Goal: Task Accomplishment & Management: Complete application form

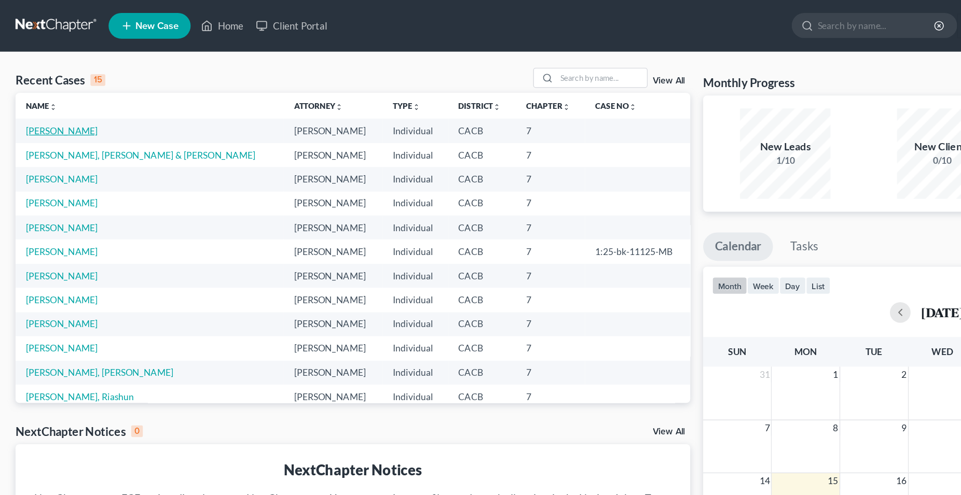
click at [52, 106] on link "[PERSON_NAME]" at bounding box center [50, 105] width 58 height 9
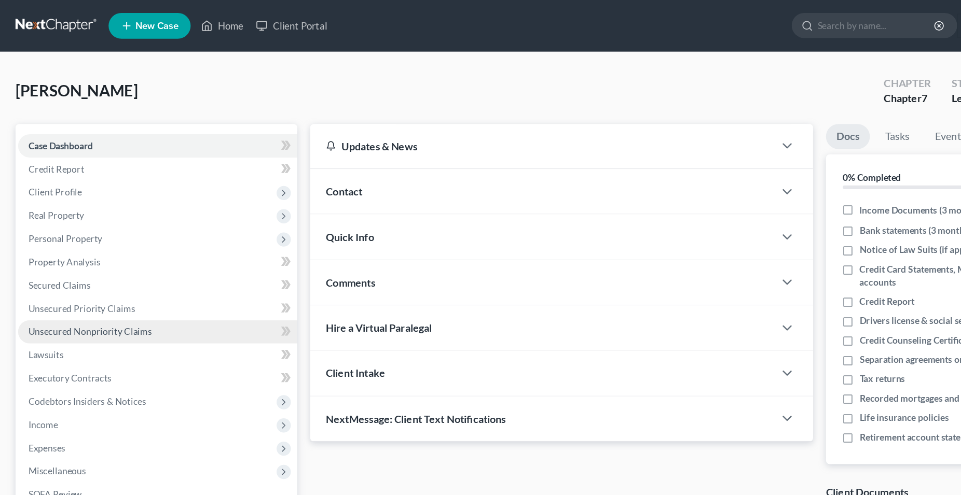
click at [94, 270] on span "Unsecured Nonpriority Claims" at bounding box center [72, 266] width 99 height 9
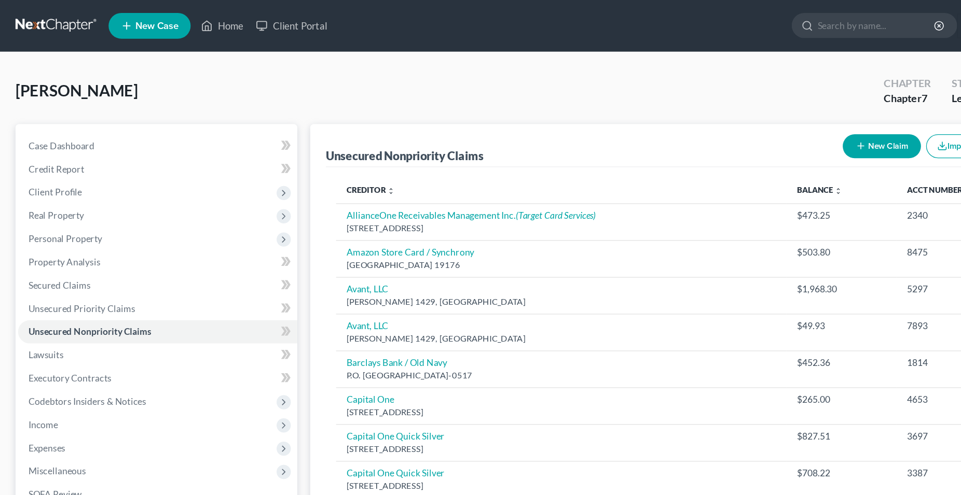
click at [702, 119] on button "New Claim" at bounding box center [707, 117] width 63 height 19
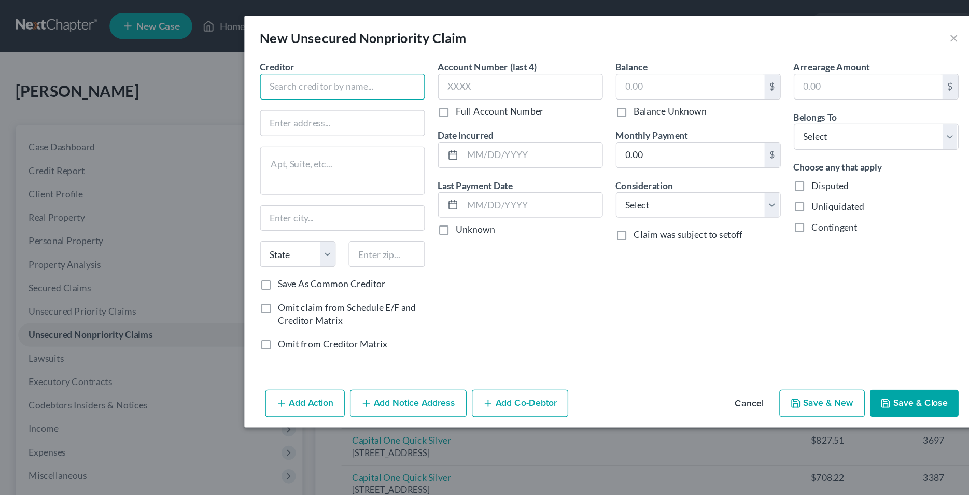
click at [275, 72] on input "text" at bounding box center [272, 69] width 131 height 21
type input "k"
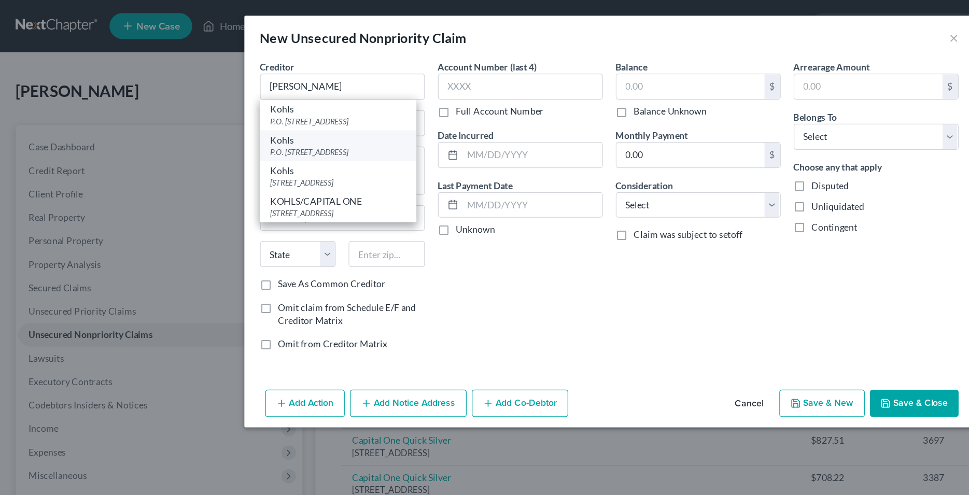
click at [268, 120] on div "P.O. [STREET_ADDRESS]" at bounding box center [269, 121] width 108 height 9
type input "Kohls"
type input "P.O. Box 3043"
type input "[GEOGRAPHIC_DATA]"
select select "52"
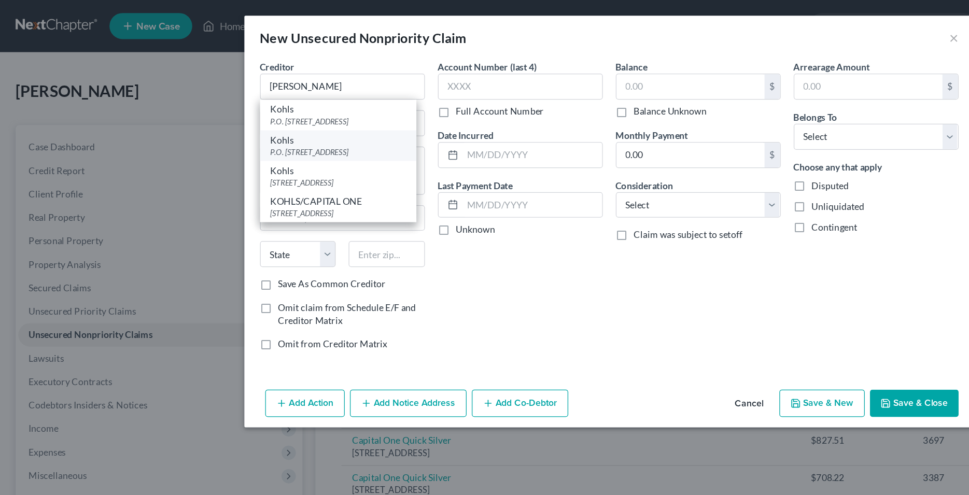
type input "53201"
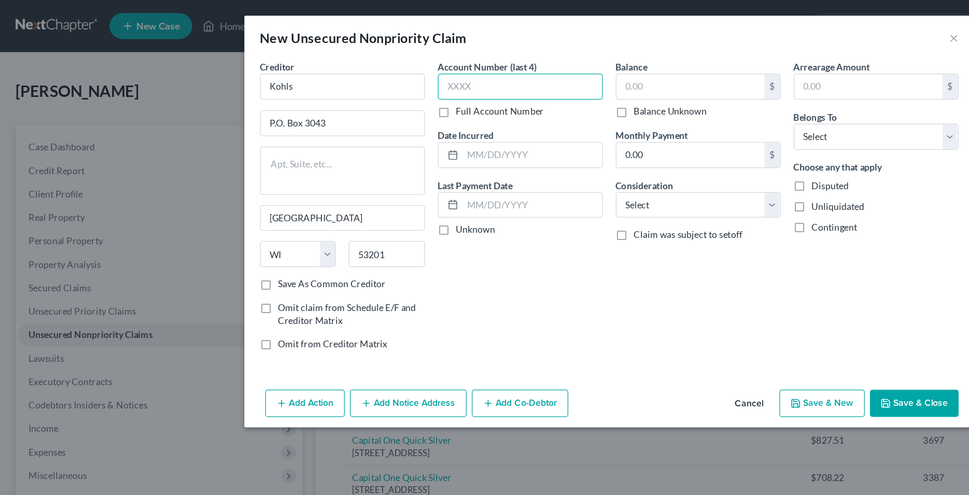
click at [392, 66] on input "text" at bounding box center [414, 69] width 131 height 21
type input "3714"
click at [382, 123] on input "text" at bounding box center [423, 124] width 111 height 20
type input "Various"
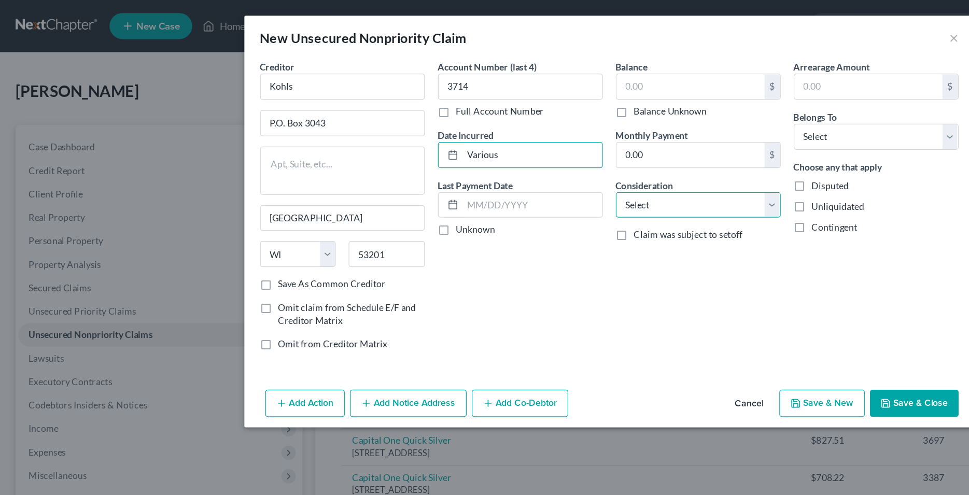
click at [490, 153] on select "Select Cable / Satellite Services Collection Agency Credit Card Debt Debt Couns…" at bounding box center [555, 163] width 131 height 21
select select "2"
click option "Credit Card Debt" at bounding box center [0, 0] width 0 height 0
click at [532, 210] on div "Balance $ Balance Unknown Balance Undetermined $ Balance Unknown Monthly Paymen…" at bounding box center [556, 168] width 142 height 240
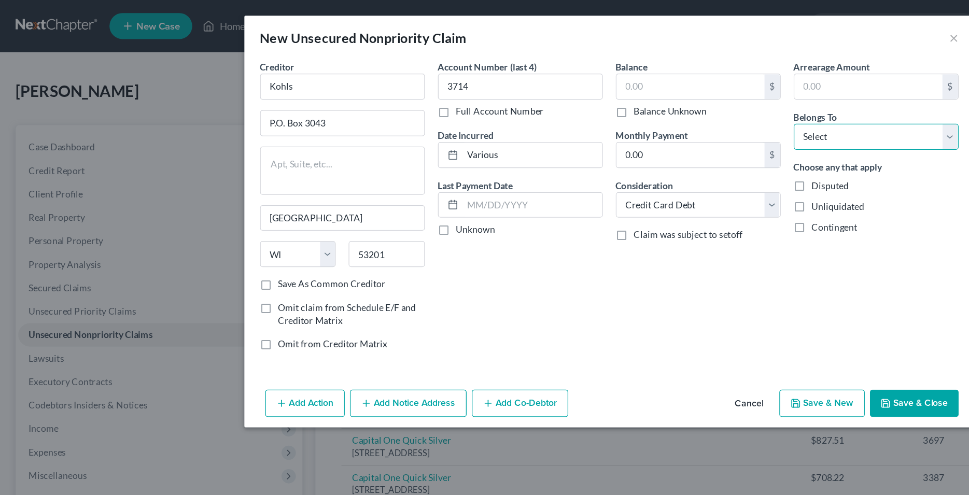
click at [632, 99] on select "Select Debtor 1 Only Debtor 2 Only Debtor 1 And Debtor 2 Only At Least One Of T…" at bounding box center [697, 109] width 131 height 21
select select "0"
click option "Debtor 1 Only" at bounding box center [0, 0] width 0 height 0
click at [441, 226] on div "Account Number (last 4) 3714 Full Account Number Date Incurred Various Last Pay…" at bounding box center [414, 168] width 142 height 240
drag, startPoint x: 461, startPoint y: 24, endPoint x: 428, endPoint y: 30, distance: 32.7
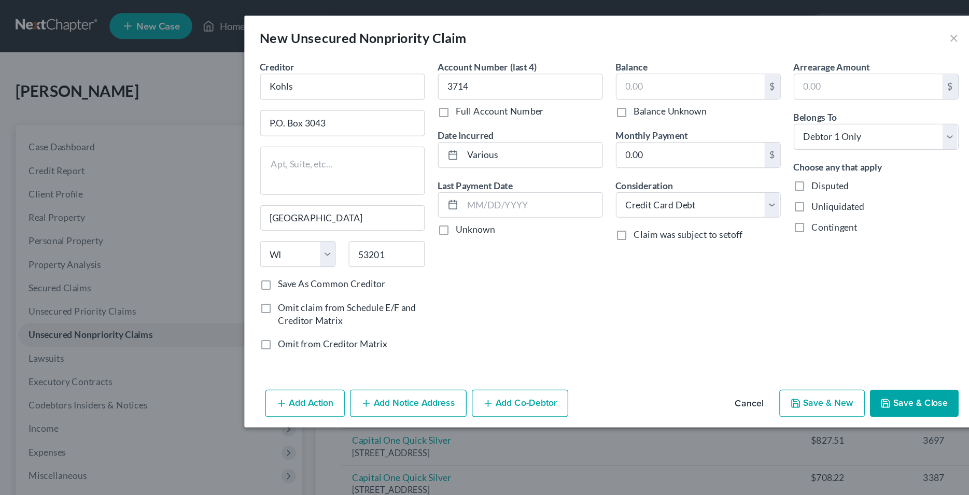
click at [428, 30] on div "New Unsecured Nonpriority Claim ×" at bounding box center [485, 29] width 581 height 35
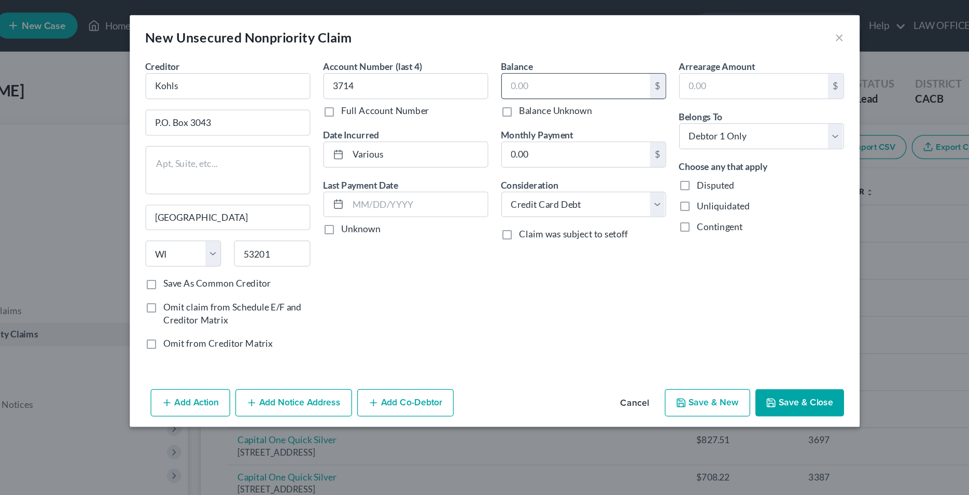
click at [502, 72] on input "text" at bounding box center [550, 69] width 118 height 20
type input "316.67"
click at [416, 214] on div "Account Number (last 4) 3714 Full Account Number Date Incurred Various Last Pay…" at bounding box center [414, 168] width 142 height 240
click at [292, 68] on input "Kohls" at bounding box center [272, 69] width 131 height 21
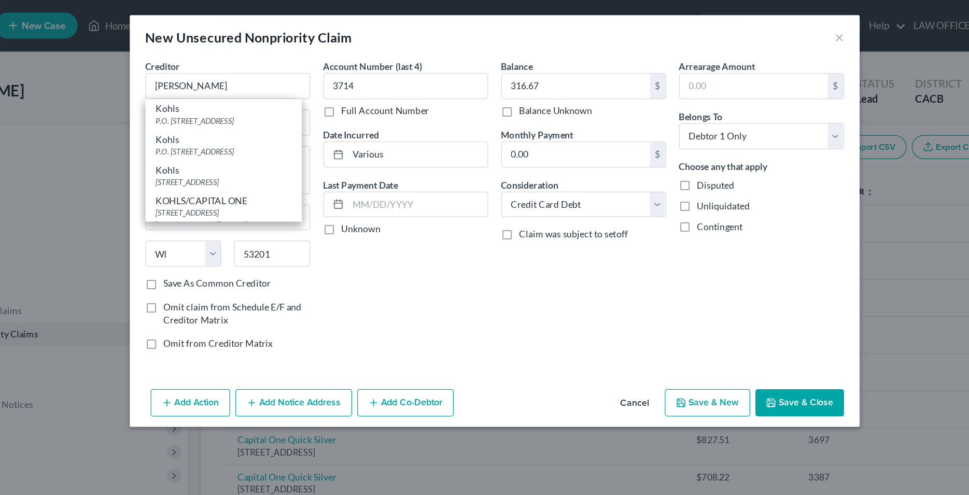
click at [339, 180] on div "Creditor * [PERSON_NAME] Kohls P.O. [STREET_ADDRESS] Kohls P.O. [GEOGRAPHIC_DAT…" at bounding box center [273, 168] width 142 height 240
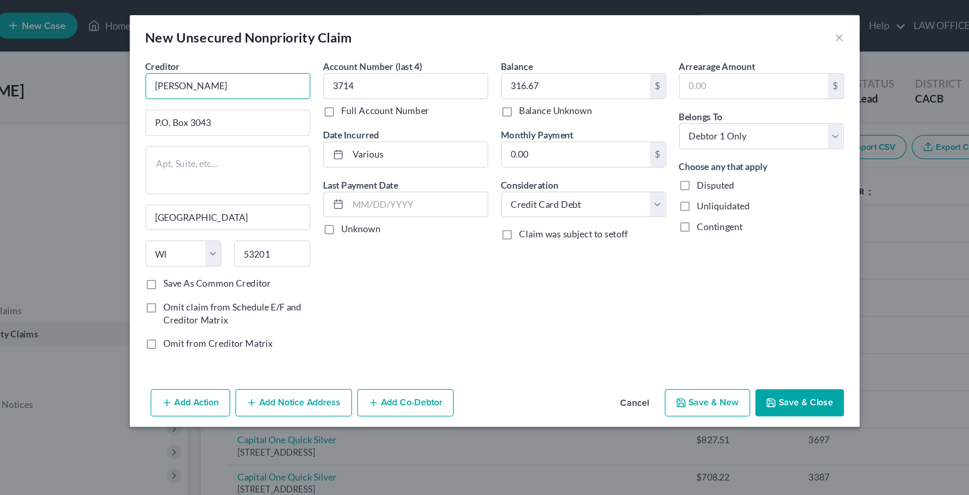
click at [295, 73] on input "[PERSON_NAME]" at bounding box center [272, 69] width 131 height 21
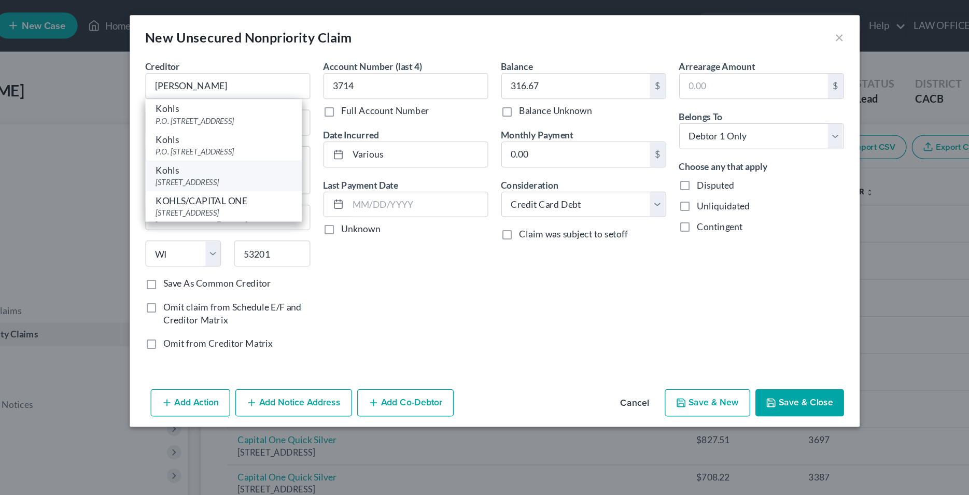
click at [290, 144] on div "[STREET_ADDRESS]" at bounding box center [269, 145] width 108 height 9
type input "Kohls"
type input "PO Box 60043"
type input "City Of Industry"
select select "4"
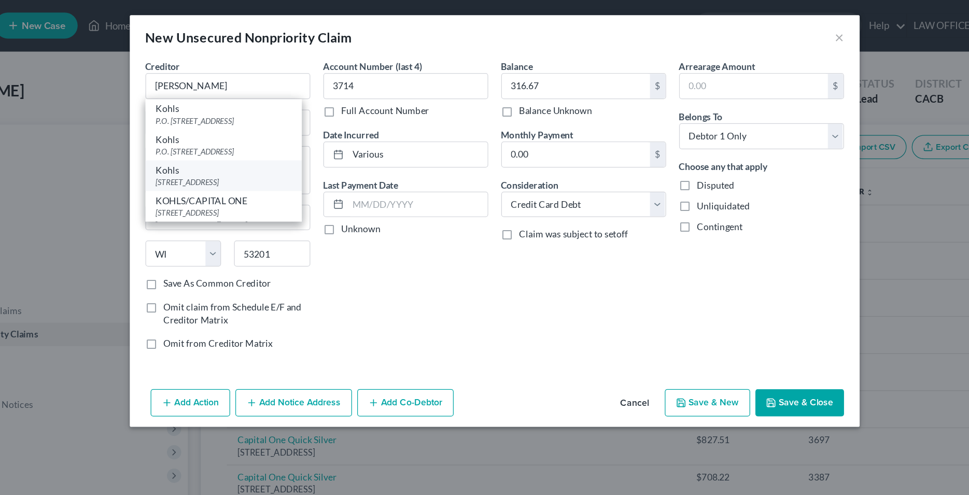
type input "91716-0043"
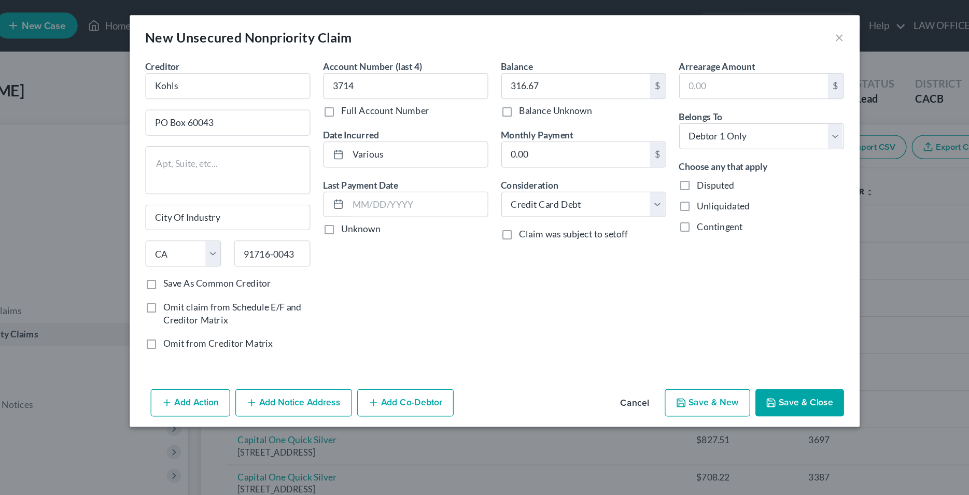
click at [399, 230] on div "Account Number (last 4) 3714 Full Account Number Date Incurred Various Last Pay…" at bounding box center [414, 168] width 142 height 240
click at [737, 324] on button "Save & Close" at bounding box center [727, 321] width 71 height 22
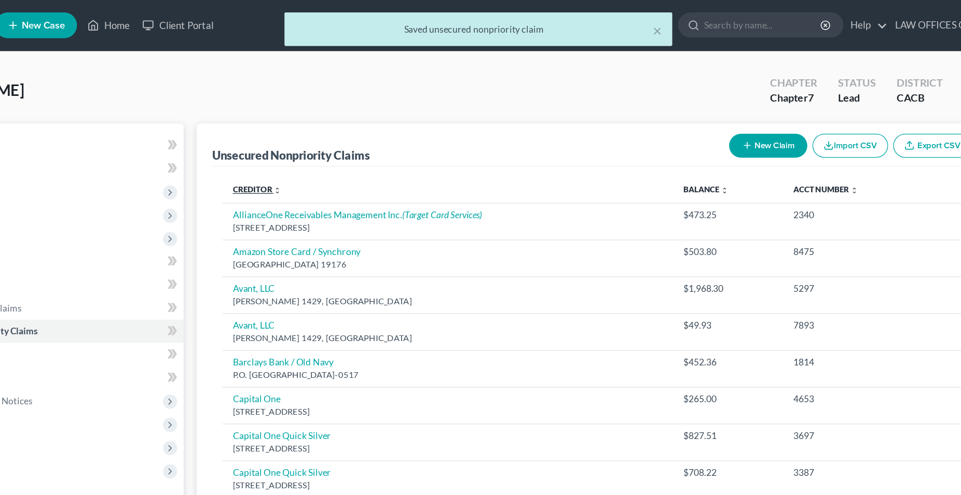
click at [303, 151] on link "Creditor expand_more expand_less unfold_more" at bounding box center [297, 153] width 39 height 8
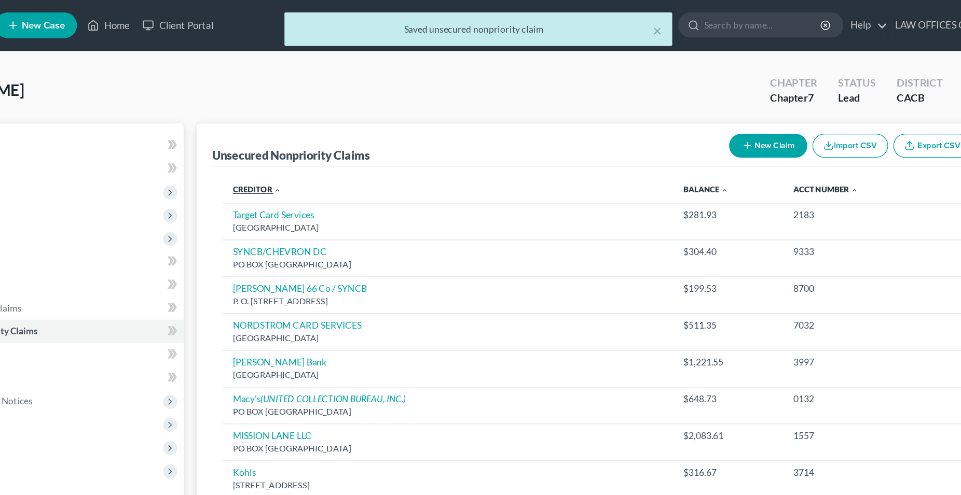
click at [303, 151] on link "Creditor expand_more expand_less unfold_more" at bounding box center [297, 153] width 39 height 8
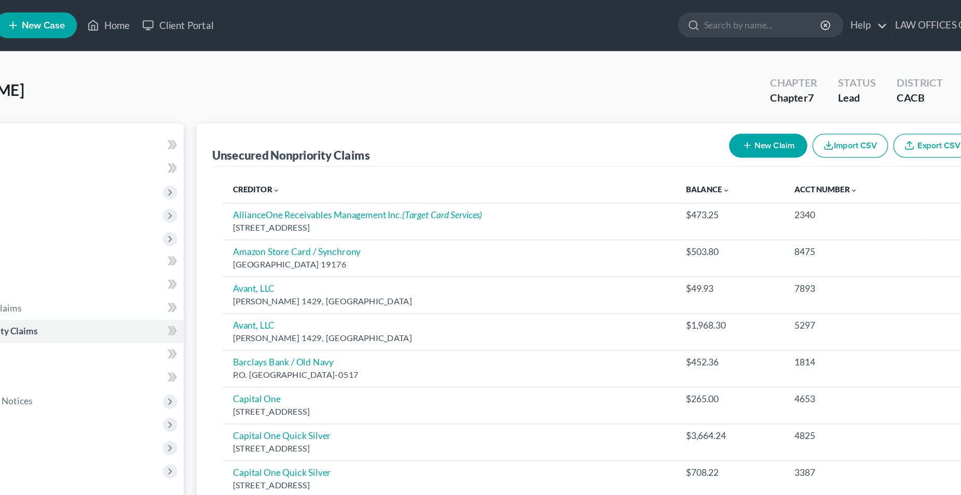
click at [700, 117] on button "New Claim" at bounding box center [707, 117] width 63 height 19
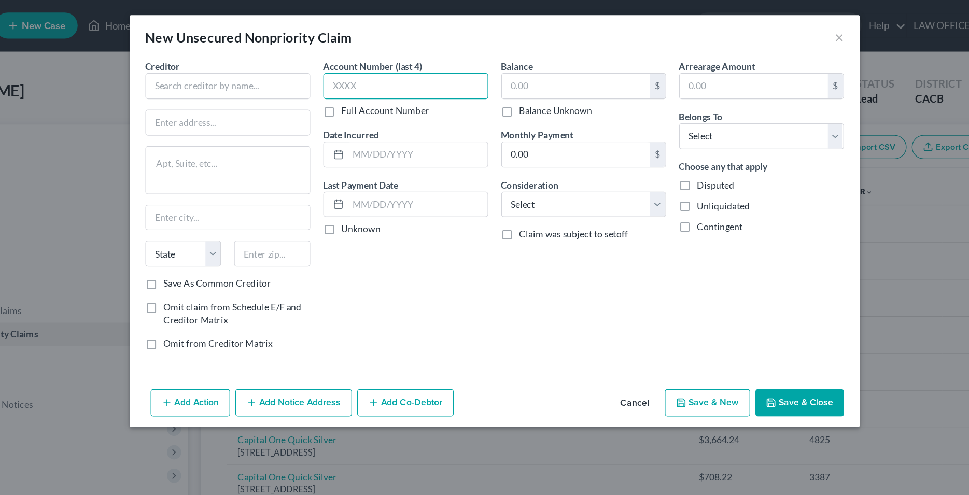
click at [410, 70] on input "text" at bounding box center [414, 69] width 131 height 21
type input "4653"
click at [322, 68] on input "text" at bounding box center [272, 69] width 131 height 21
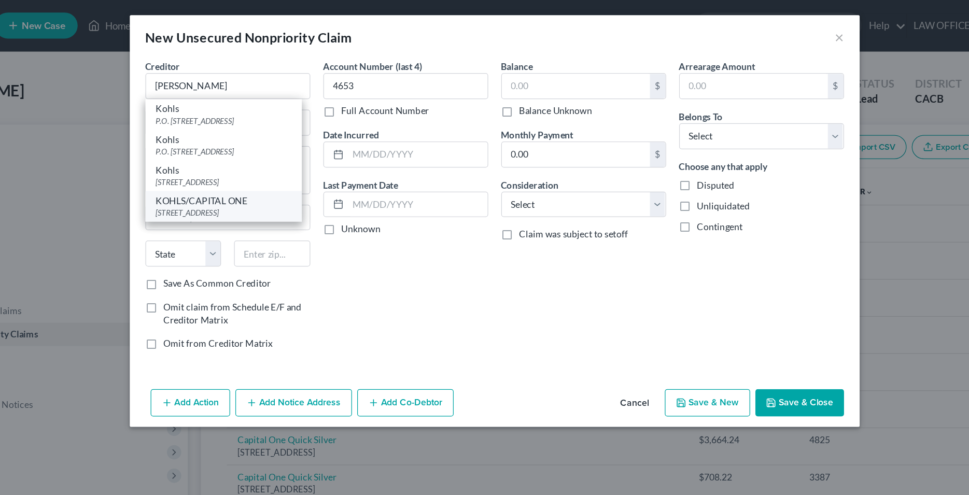
click at [285, 165] on div "KOHLS/CAPITAL ONE" at bounding box center [269, 160] width 108 height 10
type input "KOHLS/CAPITAL ONE"
type input "PO BOX 3115"
type input "[GEOGRAPHIC_DATA]"
select select "52"
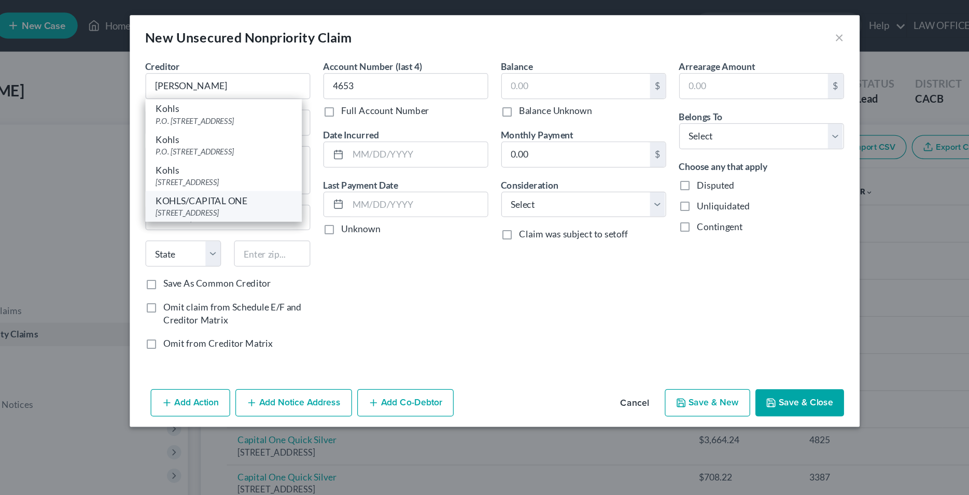
type input "53201"
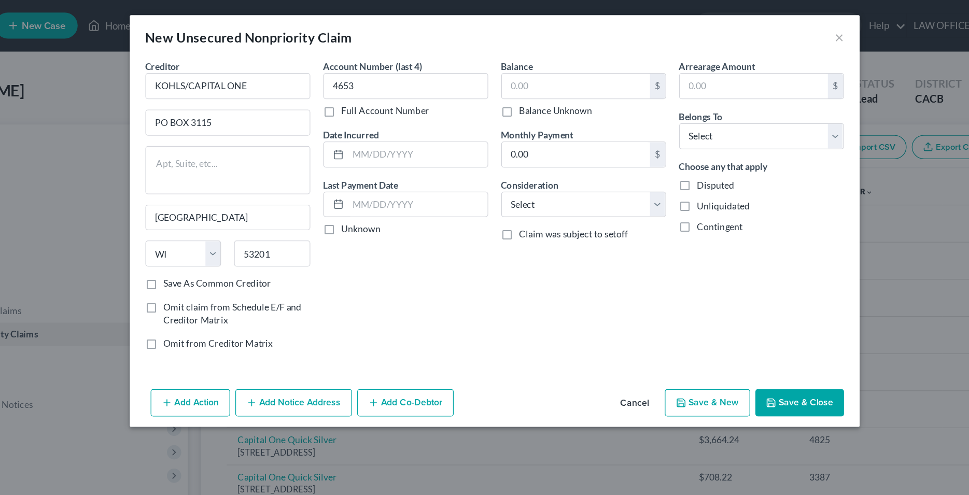
click at [396, 240] on div "Account Number (last 4) 4653 Full Account Number Date Incurred Last Payment Dat…" at bounding box center [414, 168] width 142 height 240
click at [507, 68] on input "text" at bounding box center [550, 69] width 118 height 20
type input "453.99"
click at [399, 121] on input "text" at bounding box center [423, 124] width 111 height 20
type input "Various"
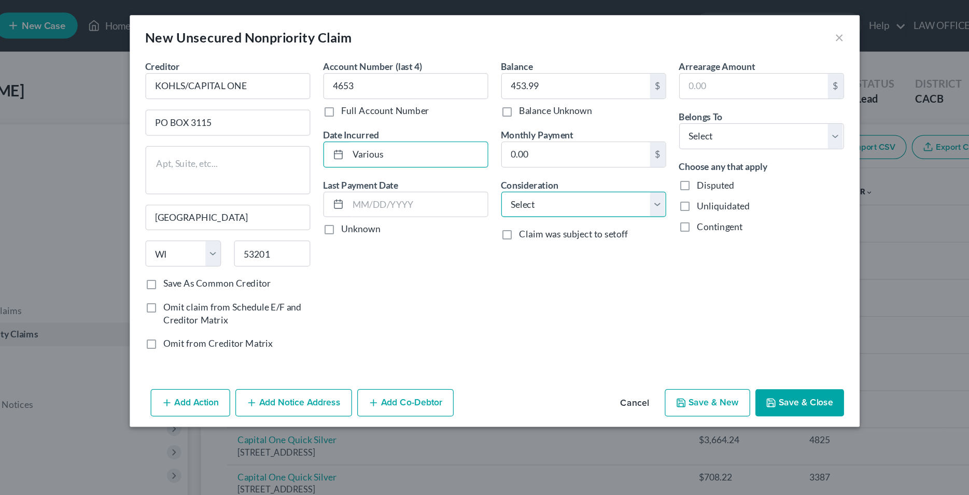
click at [490, 153] on select "Select Cable / Satellite Services Collection Agency Credit Card Debt Debt Couns…" at bounding box center [555, 163] width 131 height 21
select select "2"
click option "Credit Card Debt" at bounding box center [0, 0] width 0 height 0
click at [542, 216] on div "Balance 453.99 $ Balance Unknown Balance Undetermined 453.99 $ Balance Unknown …" at bounding box center [556, 168] width 142 height 240
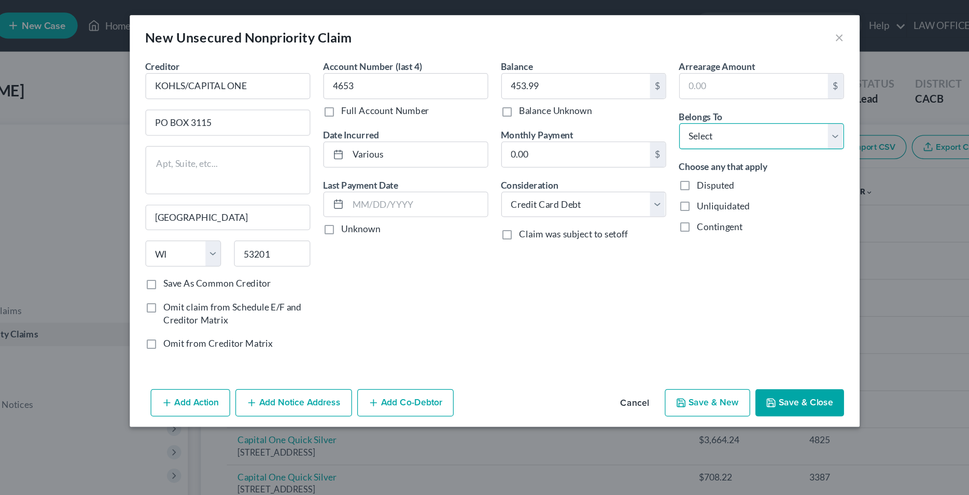
click at [632, 99] on select "Select Debtor 1 Only Debtor 2 Only Debtor 1 And Debtor 2 Only At Least One Of T…" at bounding box center [697, 109] width 131 height 21
select select "0"
click option "Debtor 1 Only" at bounding box center [0, 0] width 0 height 0
click at [442, 207] on div "Account Number (last 4) 4653 Full Account Number Date Incurred Various Last Pay…" at bounding box center [414, 168] width 142 height 240
click at [307, 68] on input "KOHLS/CAPITAL ONE" at bounding box center [272, 69] width 131 height 21
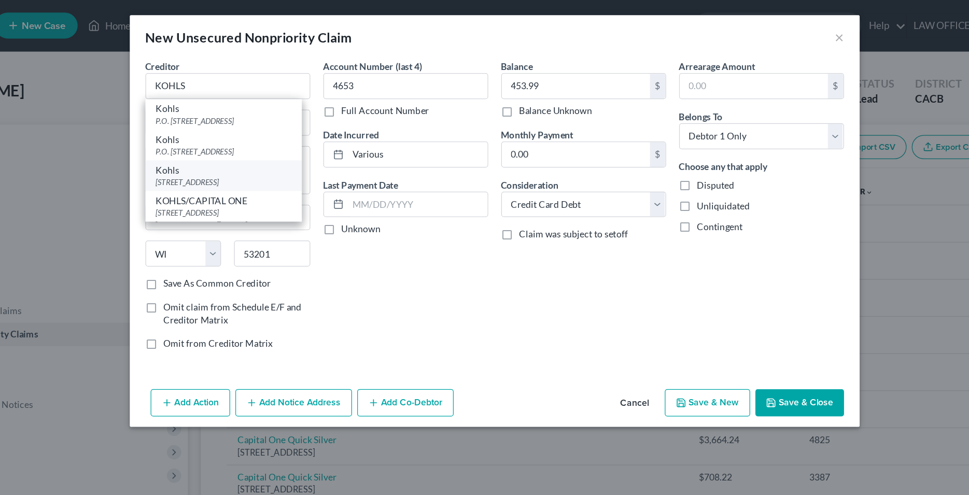
click at [284, 148] on div "[STREET_ADDRESS]" at bounding box center [269, 145] width 108 height 9
type input "Kohls"
type input "PO Box 60043"
type input "City Of Industry"
select select "4"
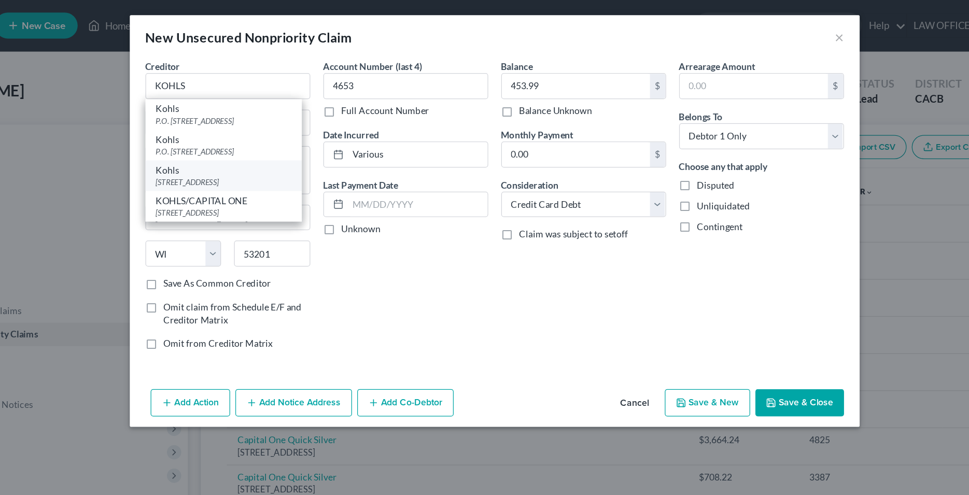
type input "91716-0043"
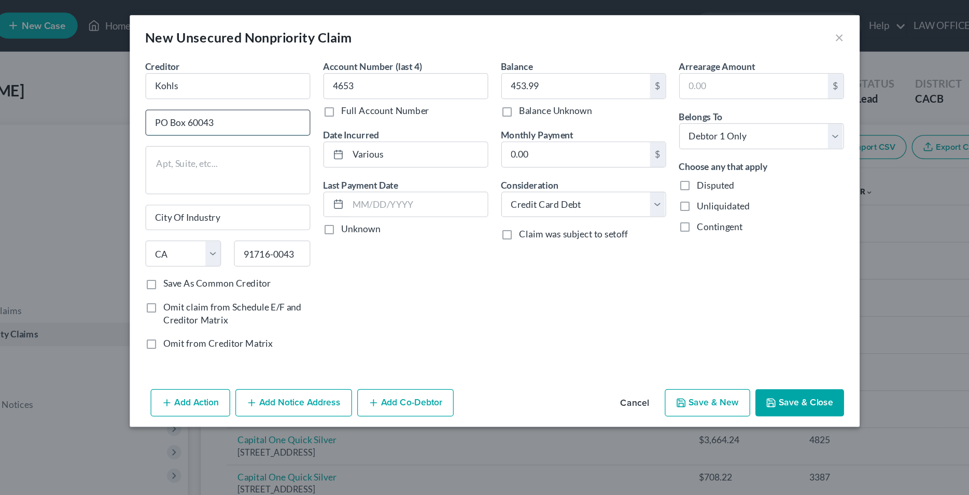
click at [255, 97] on input "PO Box 60043" at bounding box center [272, 98] width 130 height 20
type input "PO Box 60519"
click at [259, 66] on input "Kohls" at bounding box center [272, 69] width 131 height 21
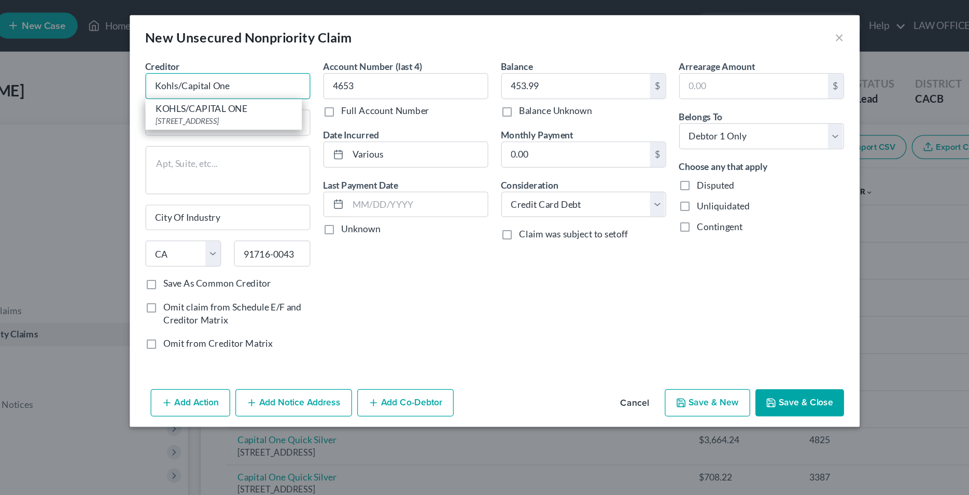
type input "Kohls/Capital One"
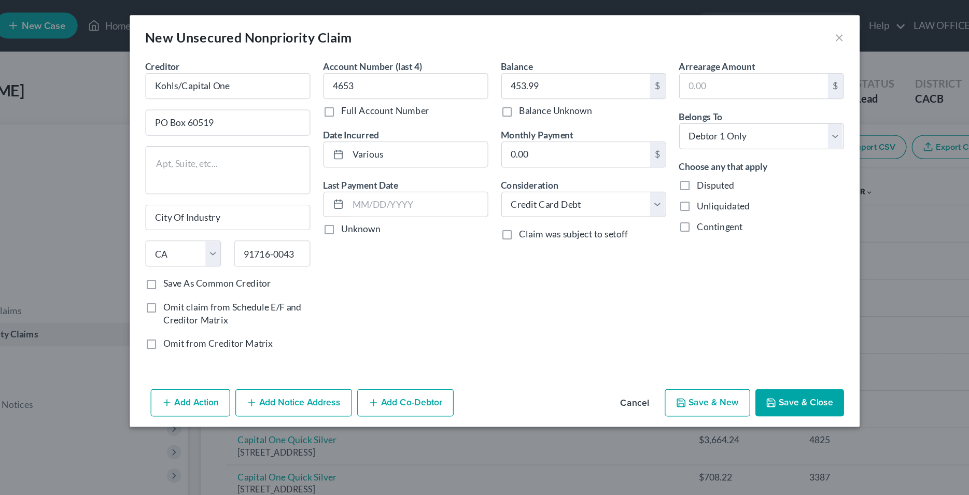
click at [221, 227] on label "Save As Common Creditor" at bounding box center [264, 226] width 86 height 10
click at [226, 227] on input "Save As Common Creditor" at bounding box center [229, 224] width 7 height 7
checkbox input "true"
click at [400, 226] on div "Account Number (last 4) 4653 Full Account Number Date Incurred Various Last Pay…" at bounding box center [414, 168] width 142 height 240
click at [330, 203] on input "91716-0043" at bounding box center [307, 202] width 61 height 21
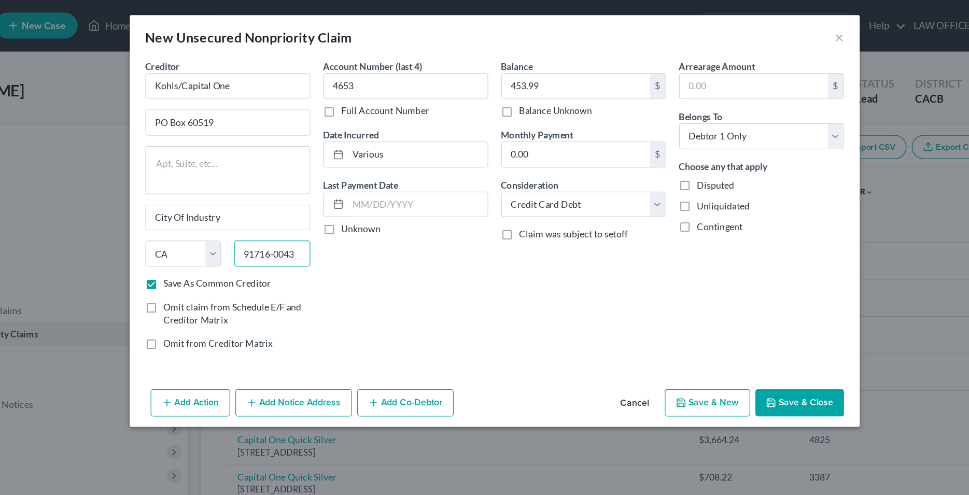
click at [332, 204] on input "91716-0043" at bounding box center [307, 202] width 61 height 21
type input "91716-0619"
click at [391, 226] on div "Account Number (last 4) 4653 Full Account Number Date Incurred Various Last Pay…" at bounding box center [414, 168] width 142 height 240
click at [706, 318] on icon "button" at bounding box center [705, 321] width 8 height 8
checkbox input "false"
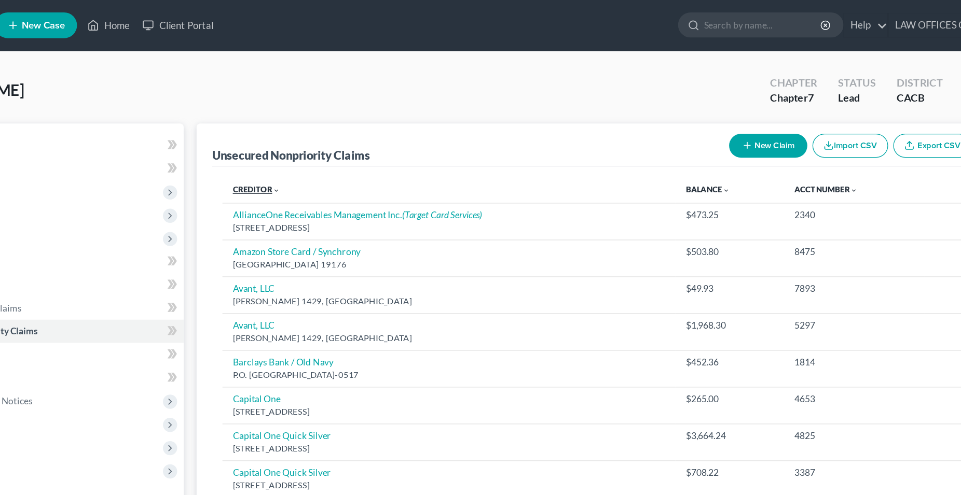
click at [301, 155] on link "Creditor expand_more expand_less unfold_more" at bounding box center [297, 153] width 38 height 8
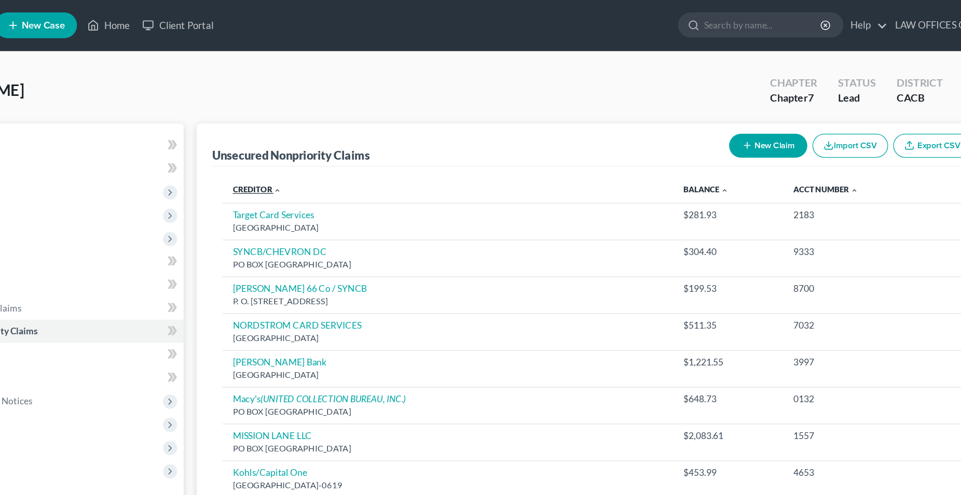
click at [301, 155] on link "Creditor expand_more expand_less unfold_more" at bounding box center [297, 153] width 39 height 8
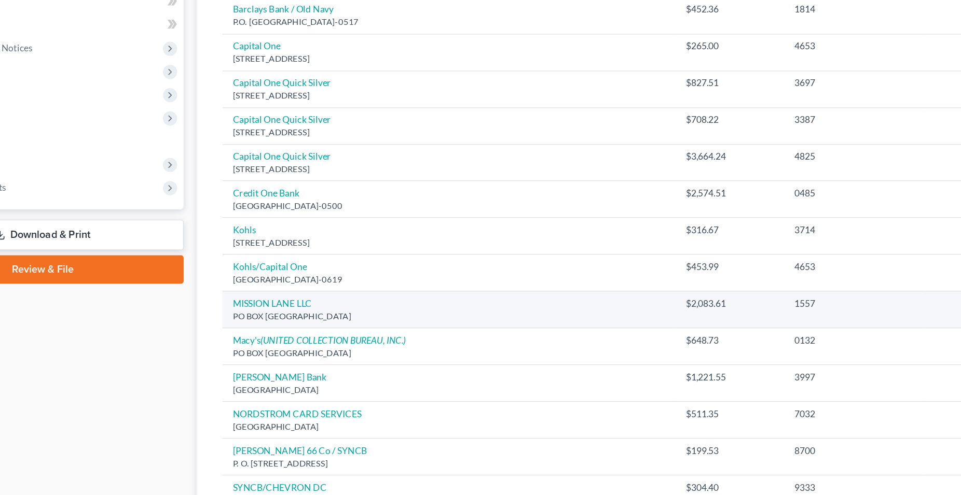
scroll to position [265, 0]
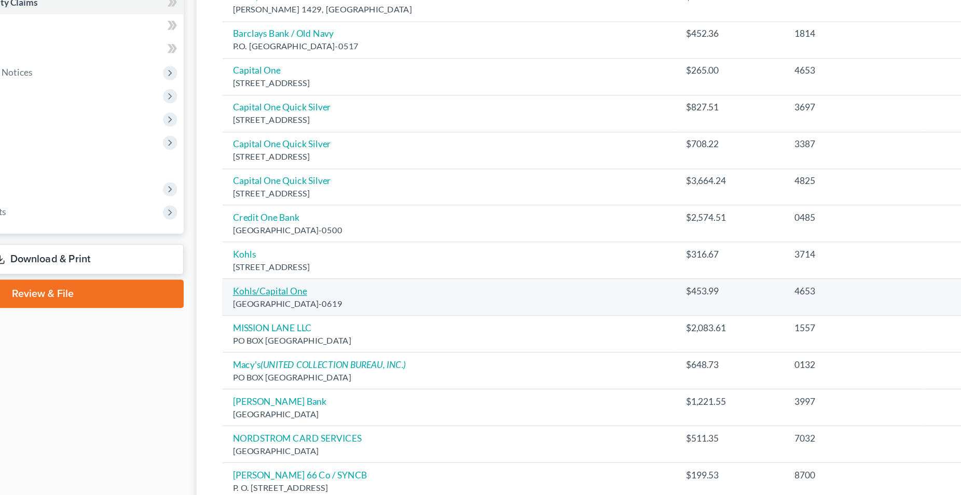
click at [317, 233] on link "Kohls/Capital One" at bounding box center [308, 233] width 60 height 9
select select "4"
select select "2"
select select "0"
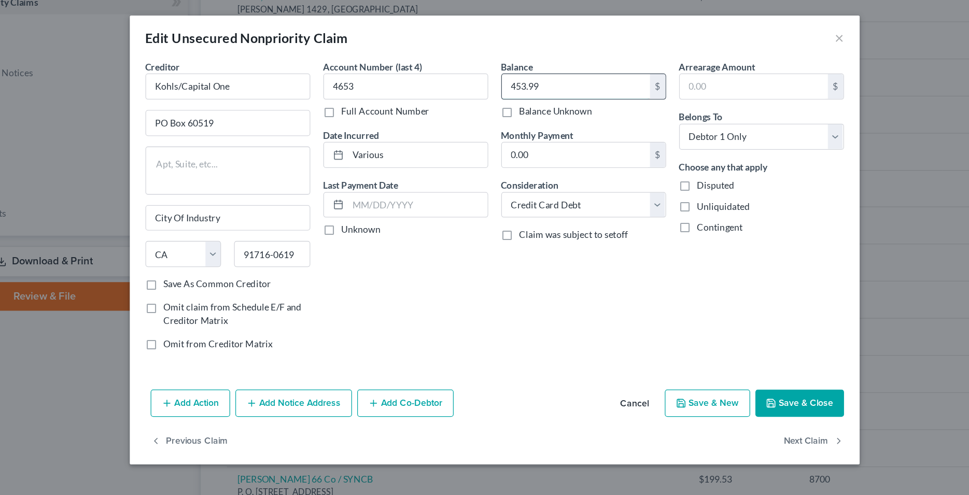
click at [508, 68] on input "453.99" at bounding box center [550, 69] width 118 height 20
type input "489.52"
click at [710, 326] on button "Save & Close" at bounding box center [727, 321] width 71 height 22
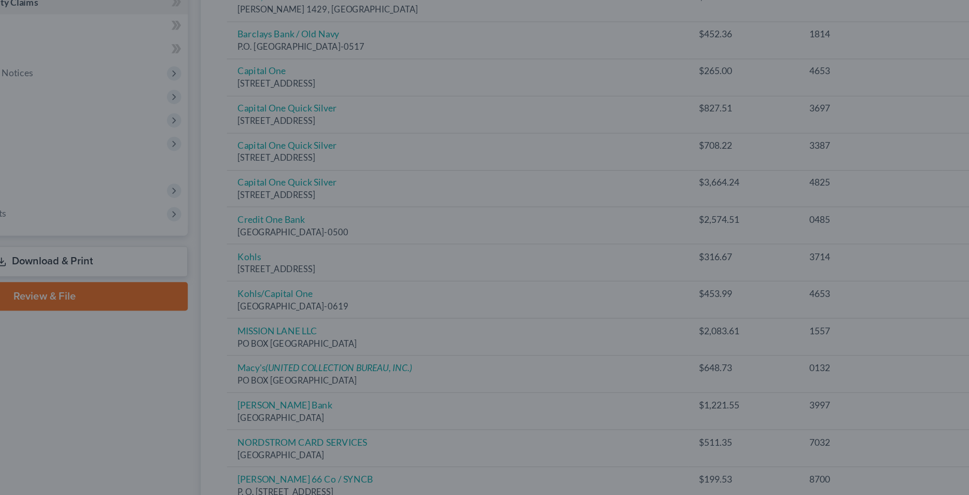
type input "0"
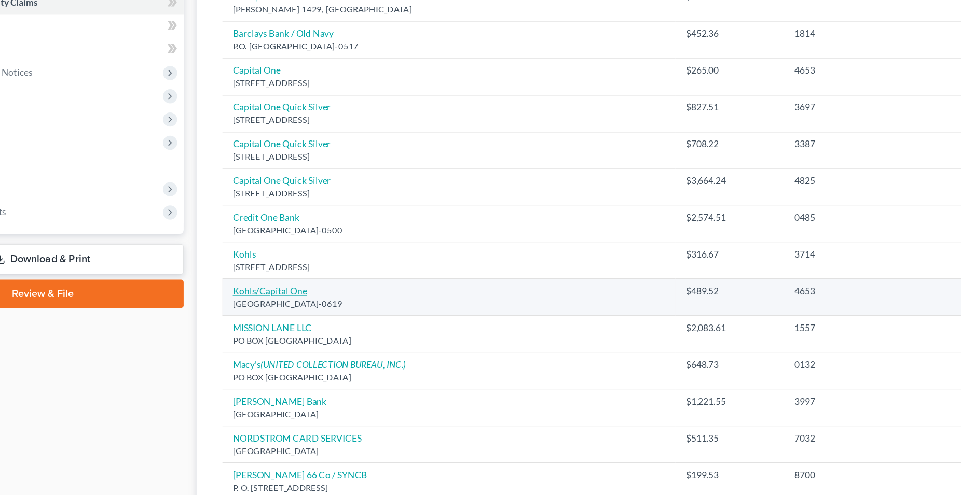
click at [300, 236] on link "Kohls/Capital One" at bounding box center [308, 233] width 60 height 9
select select "4"
select select "2"
select select "0"
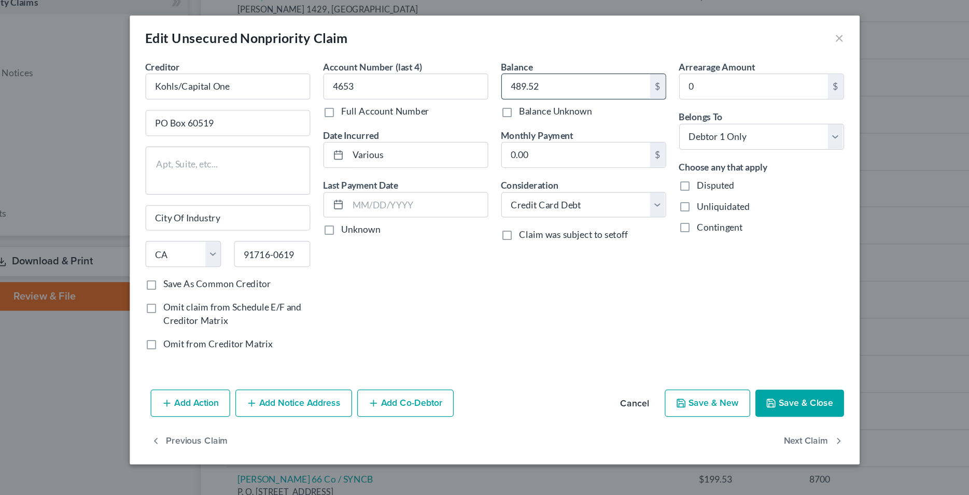
click at [515, 71] on input "489.52" at bounding box center [550, 69] width 118 height 20
type input "502.25"
click at [448, 278] on div "Account Number (last 4) 4653 Full Account Number Date Incurred Various Last Pay…" at bounding box center [414, 168] width 142 height 240
click at [718, 317] on button "Save & Close" at bounding box center [727, 321] width 71 height 22
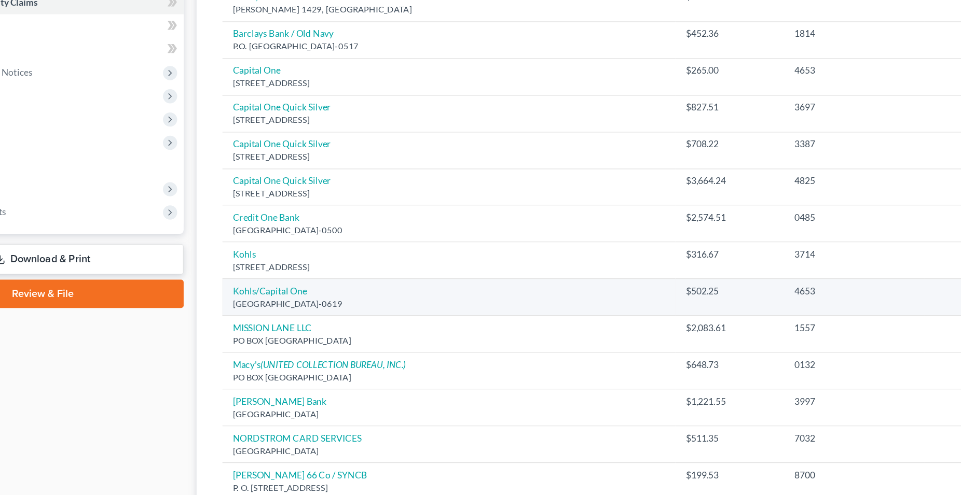
scroll to position [53, 0]
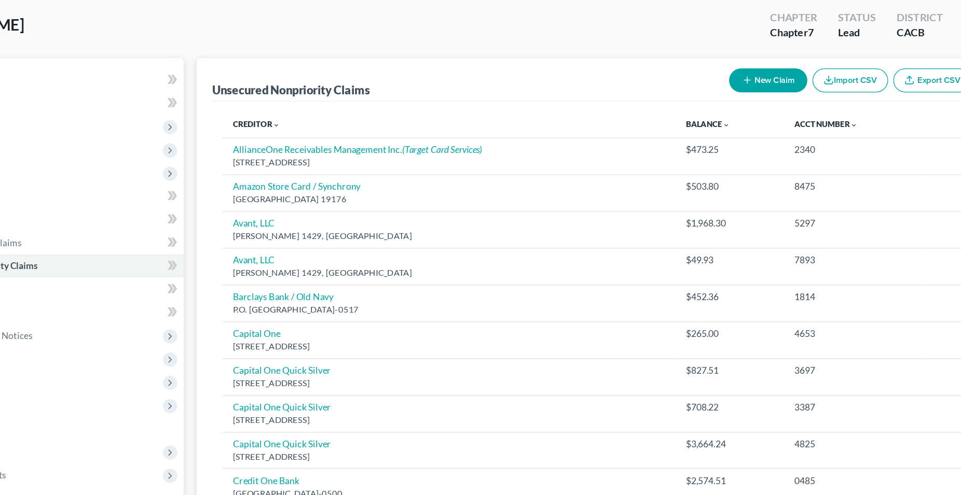
click at [727, 67] on button "New Claim" at bounding box center [707, 64] width 63 height 19
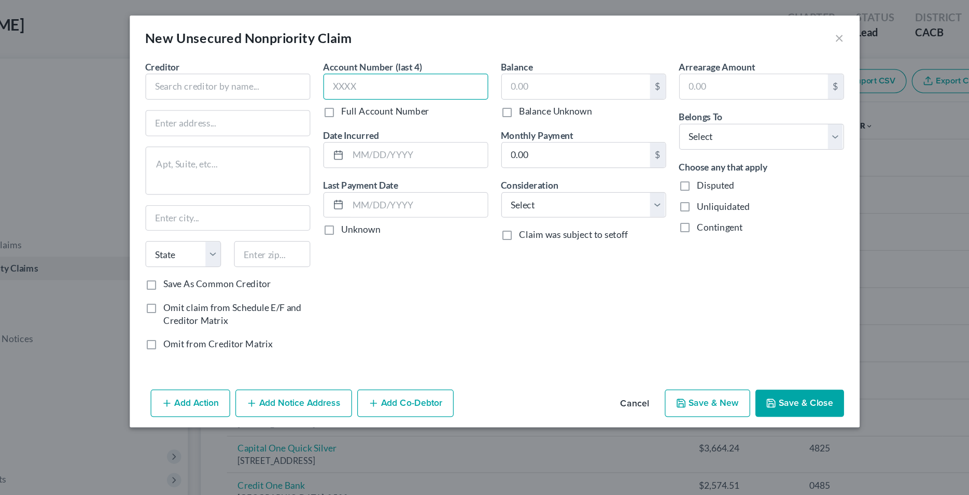
click at [408, 71] on input "text" at bounding box center [414, 69] width 131 height 21
type input "9771"
click at [406, 129] on input "text" at bounding box center [423, 124] width 111 height 20
type input "Various"
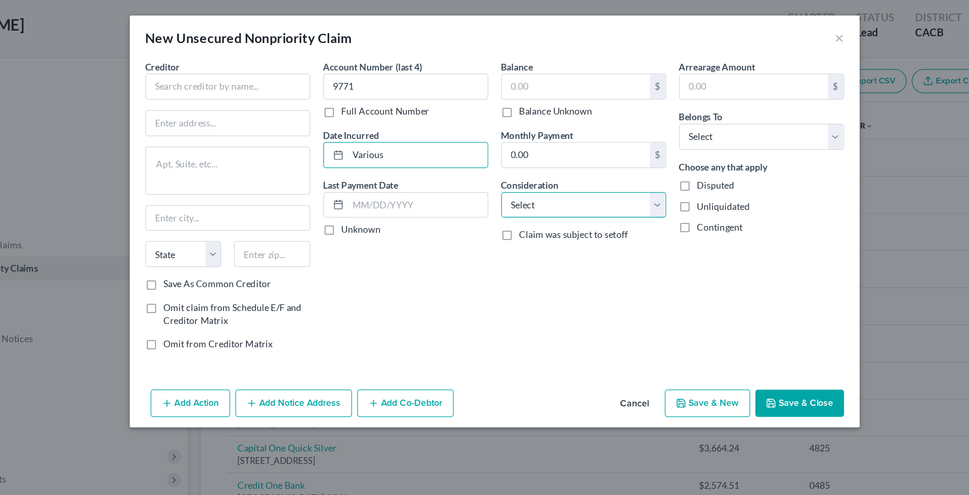
click at [490, 153] on select "Select Cable / Satellite Services Collection Agency Credit Card Debt Debt Couns…" at bounding box center [555, 163] width 131 height 21
select select "2"
click option "Credit Card Debt" at bounding box center [0, 0] width 0 height 0
click at [539, 214] on div "Balance $ Balance Unknown Balance Undetermined $ Balance Unknown Monthly Paymen…" at bounding box center [556, 168] width 142 height 240
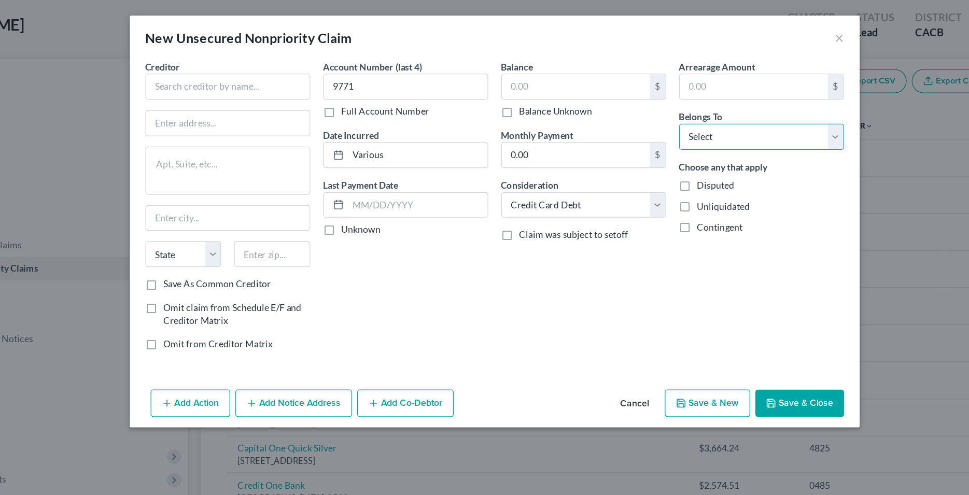
click at [632, 99] on select "Select Debtor 1 Only Debtor 2 Only Debtor 1 And Debtor 2 Only At Least One Of T…" at bounding box center [697, 109] width 131 height 21
select select "0"
click option "Debtor 1 Only" at bounding box center [0, 0] width 0 height 0
click at [437, 230] on div "Account Number (last 4) 9771 Full Account Number Date Incurred Various Last Pay…" at bounding box center [414, 168] width 142 height 240
click at [277, 67] on input "text" at bounding box center [272, 69] width 131 height 21
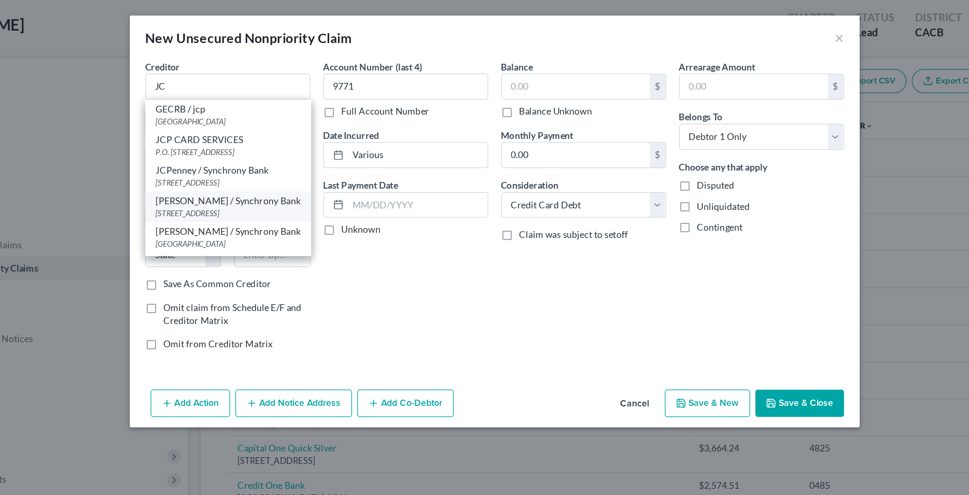
click at [288, 165] on div "[PERSON_NAME] / Synchrony Bank" at bounding box center [272, 160] width 115 height 10
type input "[PERSON_NAME] / Synchrony Bank"
type input "[STREET_ADDRESS]"
type input "Alpharetta"
select select "10"
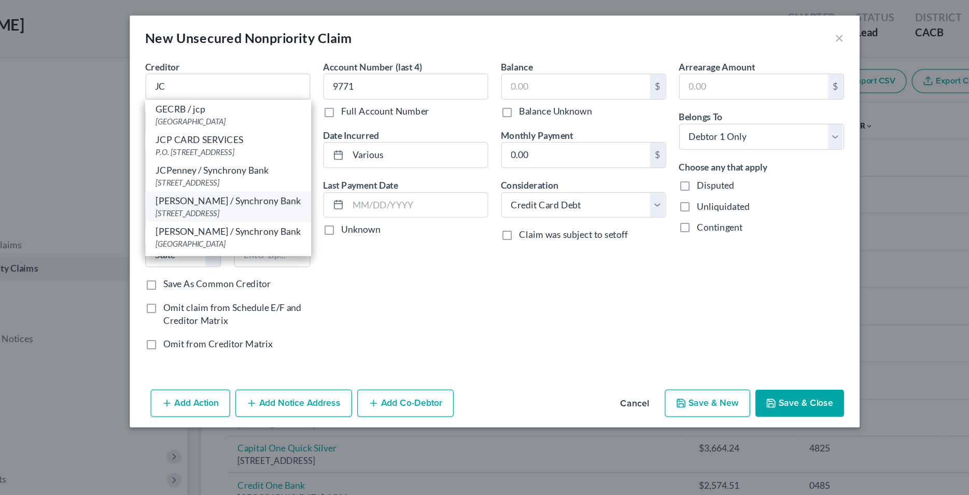
type input "30005"
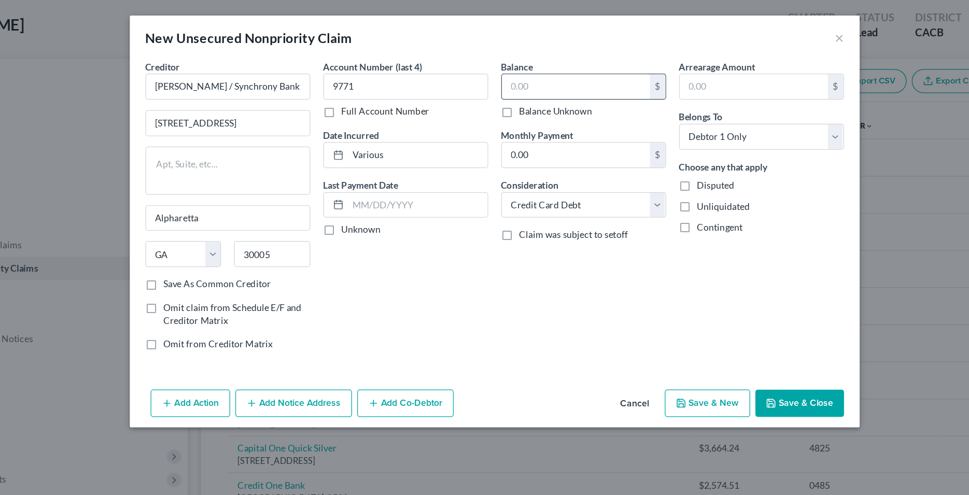
click at [524, 67] on input "text" at bounding box center [550, 69] width 118 height 20
type input "359.16"
click at [286, 136] on textarea at bounding box center [272, 136] width 131 height 38
drag, startPoint x: 318, startPoint y: 70, endPoint x: 224, endPoint y: 70, distance: 94.4
click at [224, 70] on input "[PERSON_NAME] / Synchrony Bank" at bounding box center [272, 69] width 131 height 21
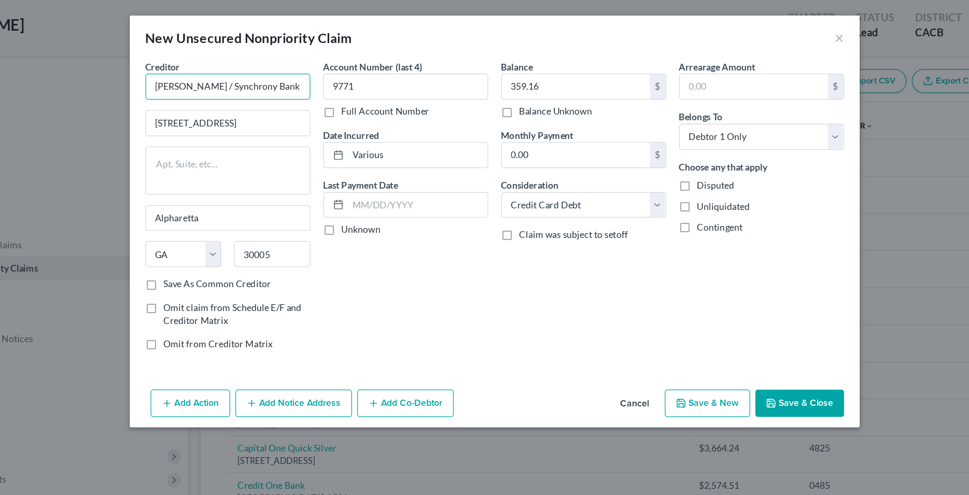
click at [274, 74] on input "[PERSON_NAME] / Synchrony Bank" at bounding box center [272, 69] width 131 height 21
drag, startPoint x: 312, startPoint y: 68, endPoint x: 200, endPoint y: 72, distance: 112.1
click at [207, 72] on input "[PERSON_NAME] / Synchrony Bank" at bounding box center [272, 69] width 131 height 21
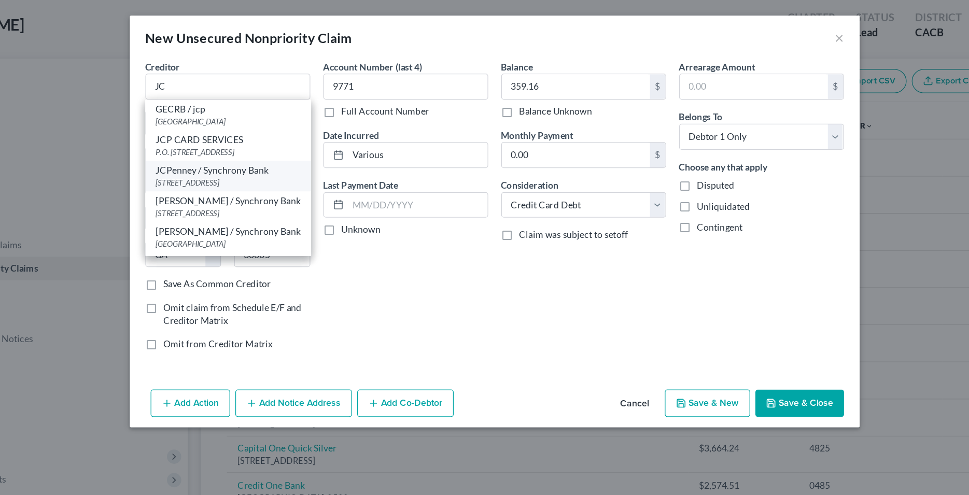
click at [301, 142] on div "[STREET_ADDRESS]" at bounding box center [272, 145] width 115 height 9
type input "JCPenney / Synchrony Bank"
type input "PO Box 71719"
type input "[GEOGRAPHIC_DATA]"
select select "39"
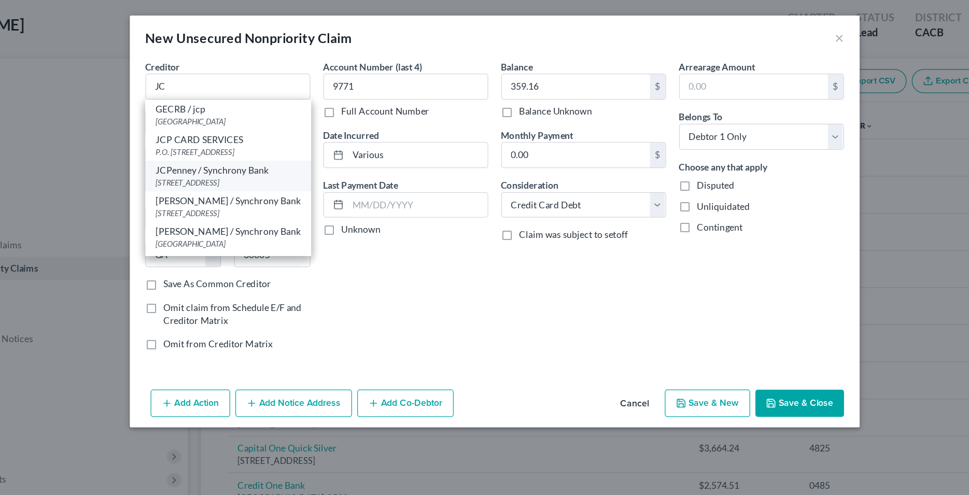
type input "19176"
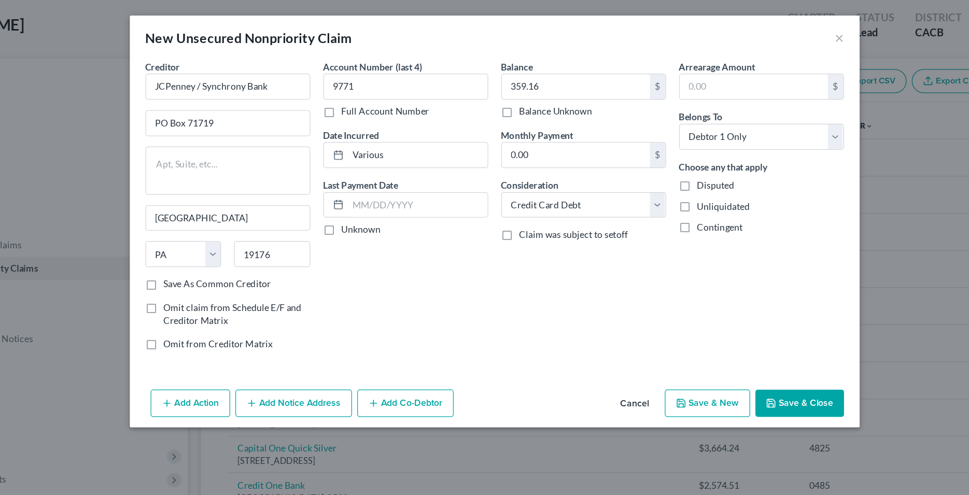
click at [468, 259] on div "Account Number (last 4) 9771 Full Account Number Date Incurred Various Last Pay…" at bounding box center [414, 168] width 142 height 240
click at [724, 320] on button "Save & Close" at bounding box center [727, 321] width 71 height 22
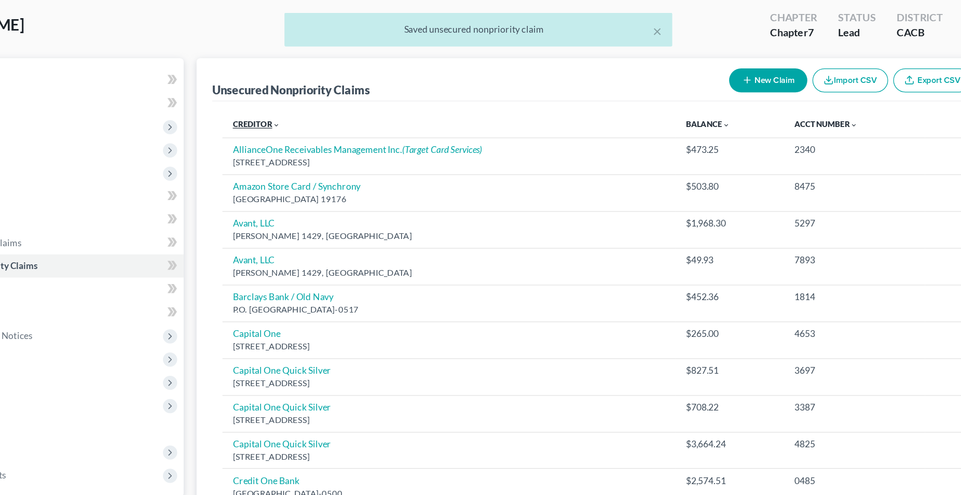
click at [299, 100] on link "Creditor expand_more expand_less unfold_more" at bounding box center [297, 100] width 38 height 8
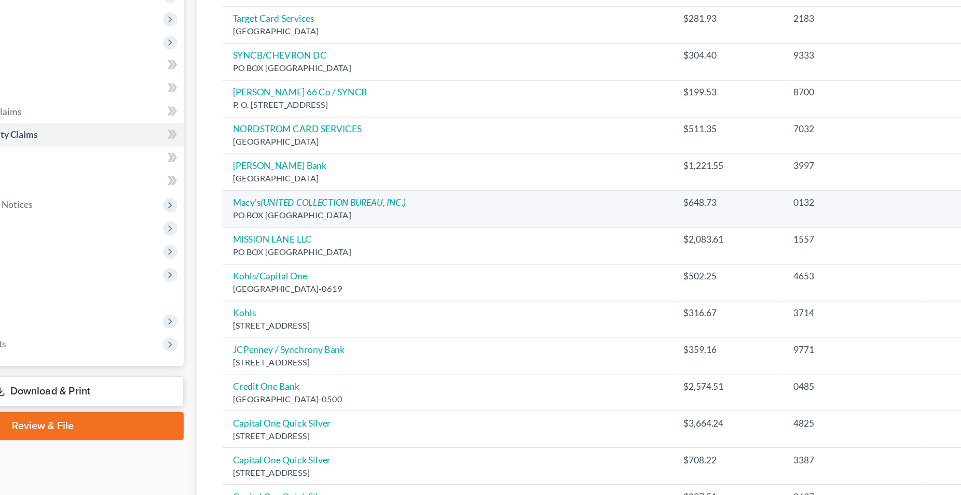
scroll to position [0, 0]
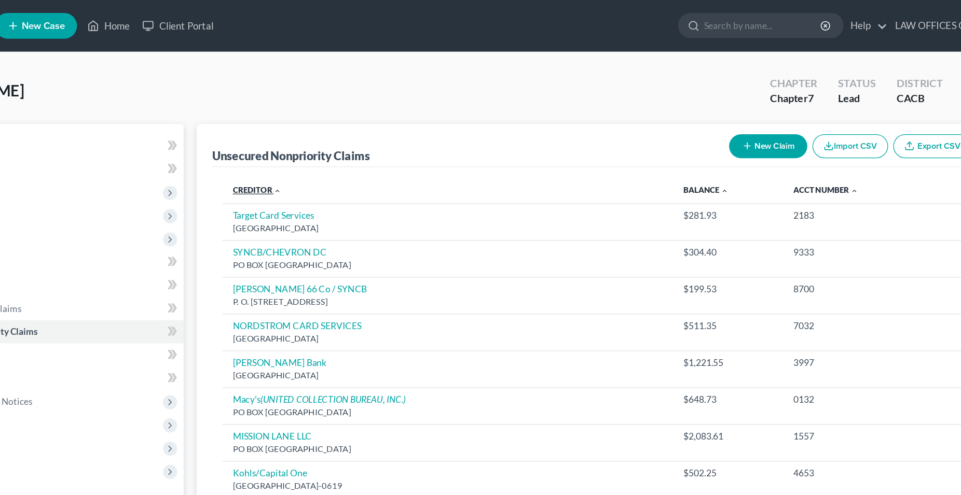
click at [302, 152] on link "Creditor expand_more expand_less unfold_more" at bounding box center [297, 153] width 39 height 8
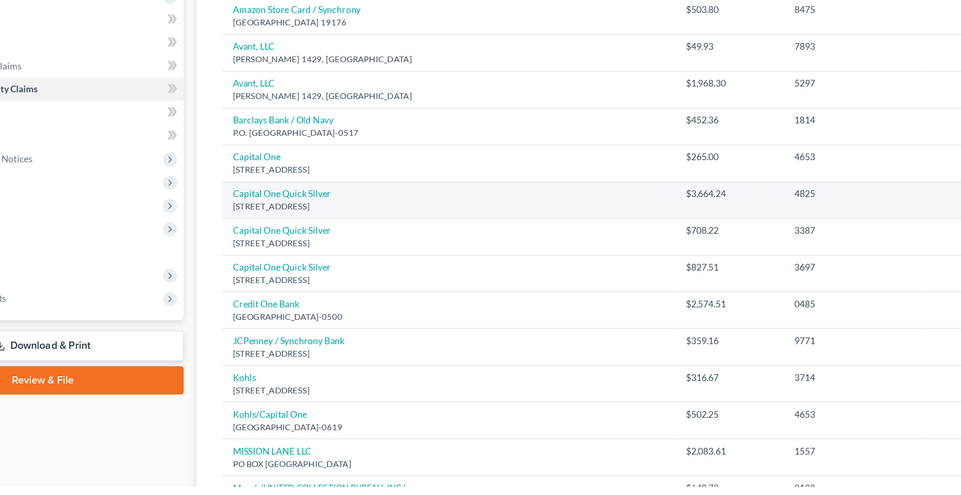
scroll to position [107, 0]
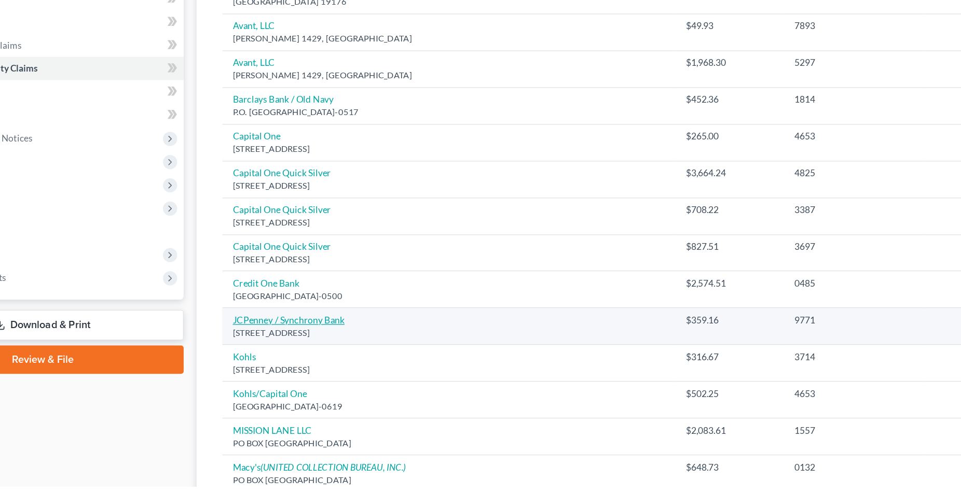
click at [345, 363] on link "JCPenney / Synchrony Bank" at bounding box center [323, 361] width 90 height 9
select select "39"
select select "2"
select select "0"
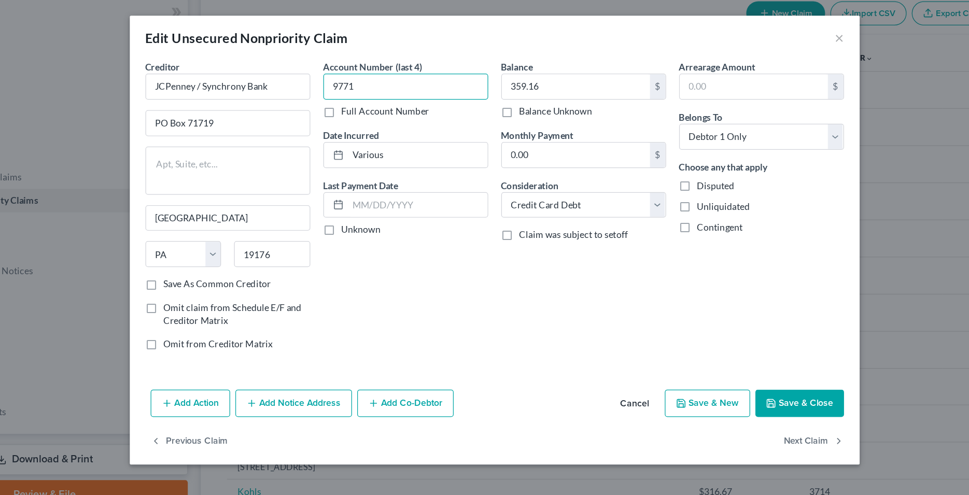
click at [371, 68] on input "9771" at bounding box center [414, 69] width 131 height 21
click at [364, 72] on input "9771" at bounding box center [414, 69] width 131 height 21
type input "1977"
click at [453, 224] on div "Account Number (last 4) 1977 Full Account Number Date Incurred Various Last Pay…" at bounding box center [414, 168] width 142 height 240
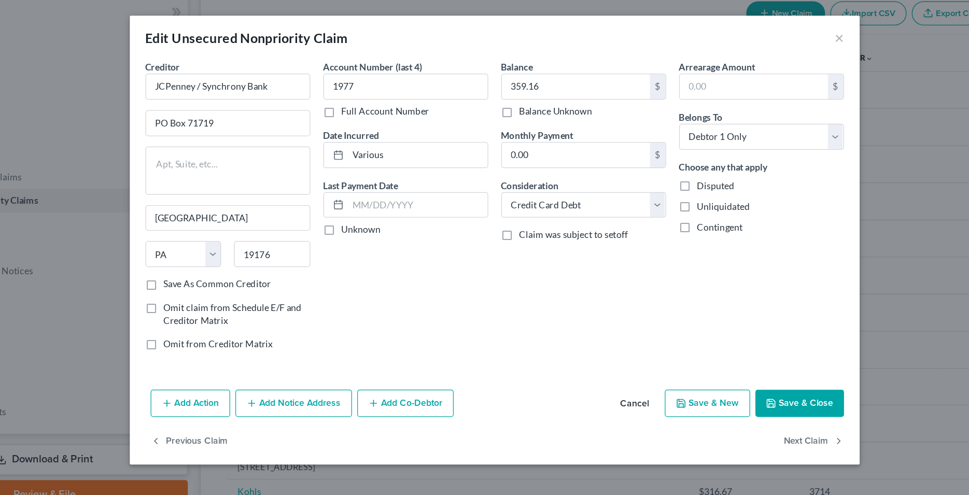
click at [715, 322] on button "Save & Close" at bounding box center [727, 321] width 71 height 22
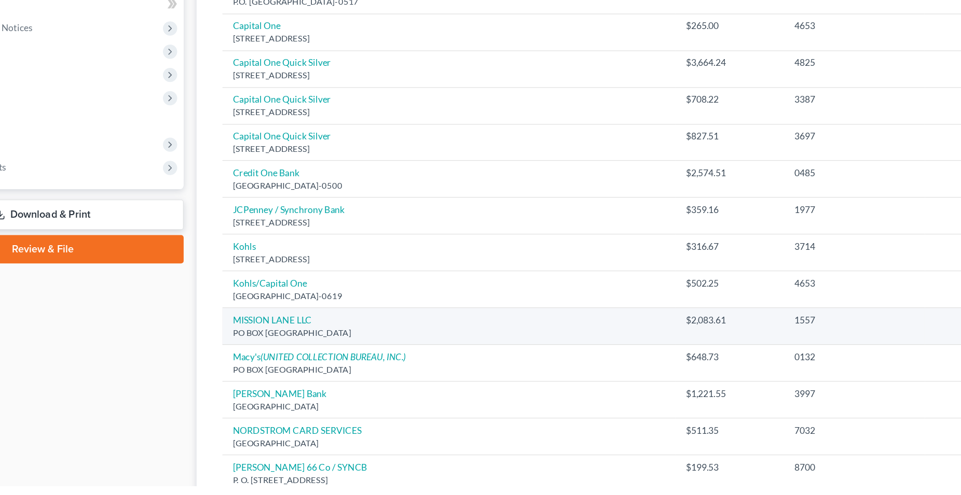
scroll to position [214, 0]
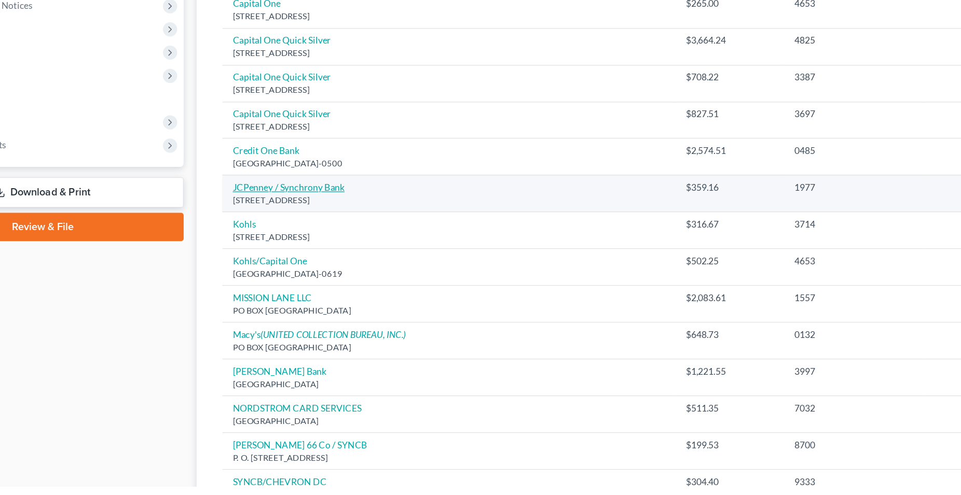
click at [354, 257] on link "JCPenney / Synchrony Bank" at bounding box center [323, 255] width 90 height 9
select select "39"
select select "2"
select select "0"
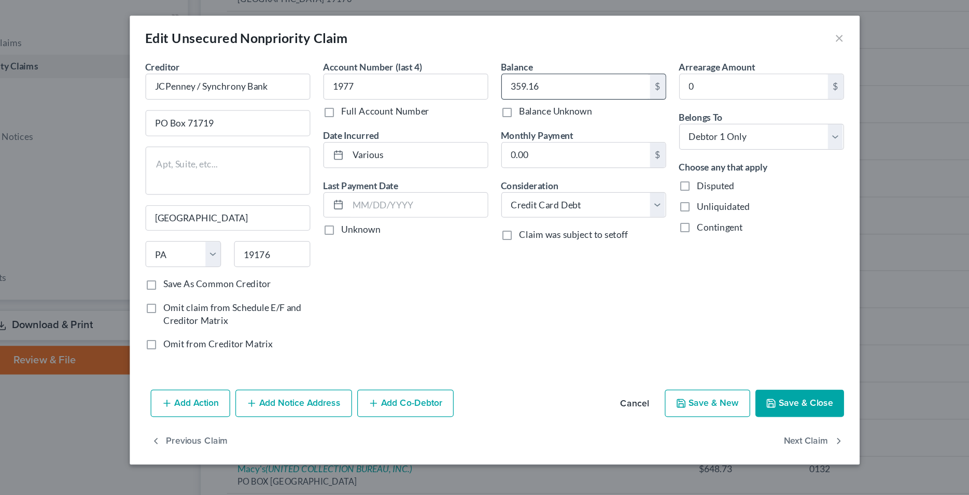
click at [516, 68] on input "359.16" at bounding box center [550, 69] width 118 height 20
type input "522.70"
click at [734, 324] on button "Save & Close" at bounding box center [727, 321] width 71 height 22
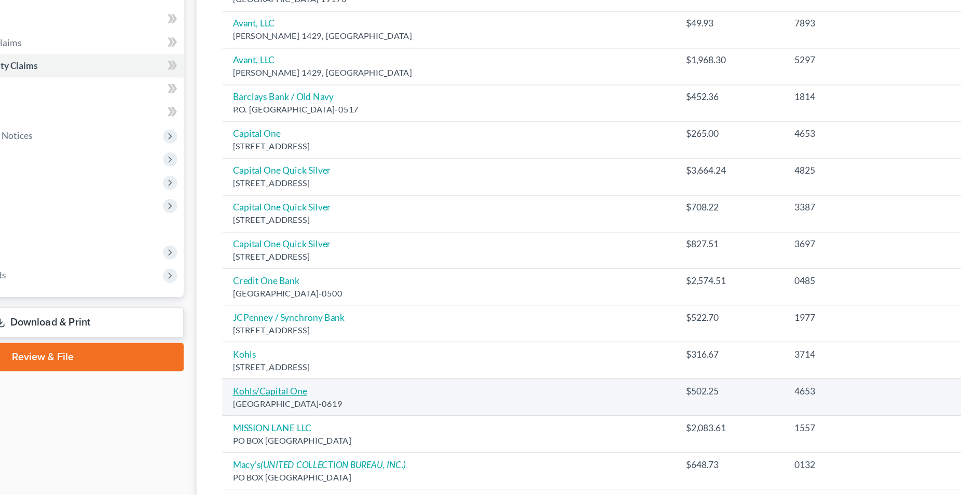
scroll to position [161, 0]
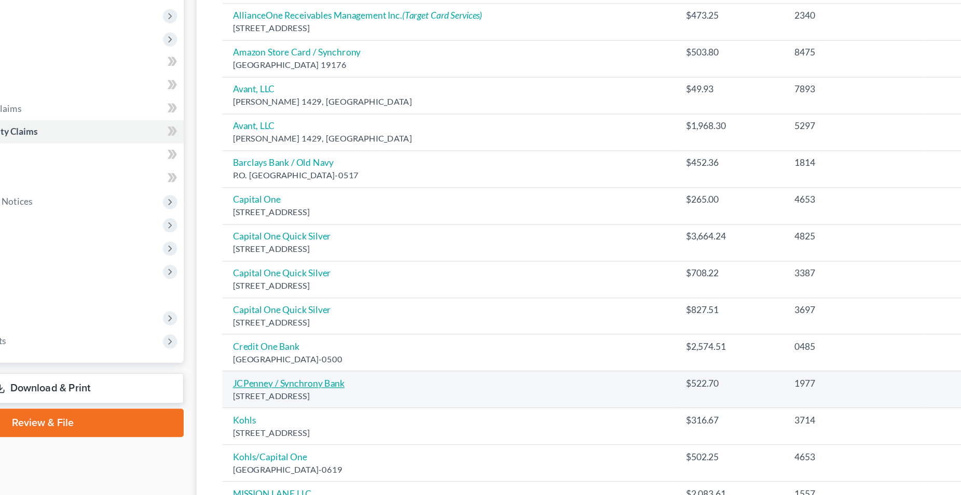
click at [331, 309] on link "JCPenney / Synchrony Bank" at bounding box center [323, 307] width 90 height 9
select select "39"
select select "2"
select select "0"
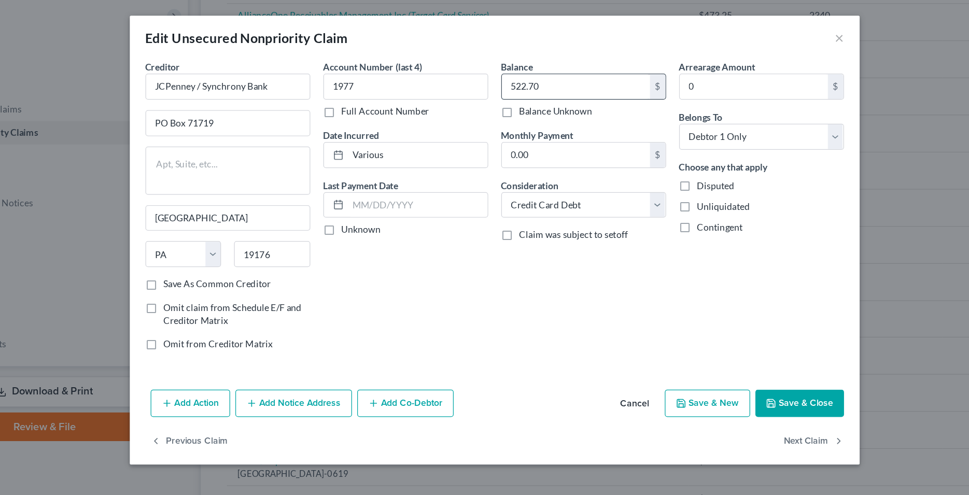
click at [519, 65] on input "522.70" at bounding box center [550, 69] width 118 height 20
type input "640.10"
click at [725, 318] on button "Save & Close" at bounding box center [727, 321] width 71 height 22
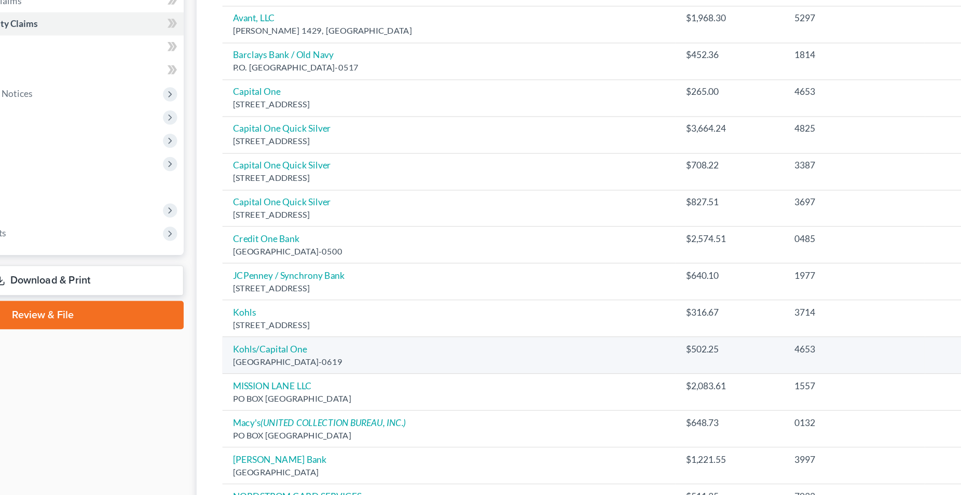
scroll to position [162, 0]
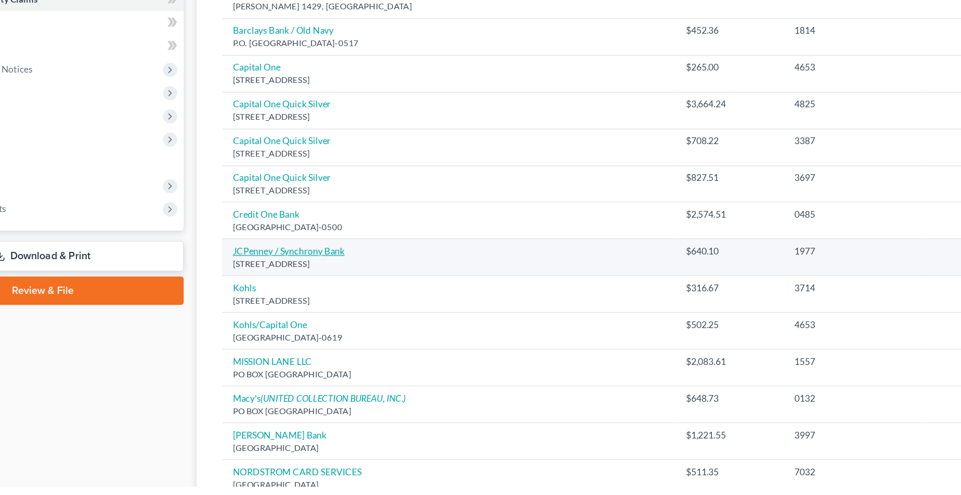
click at [333, 309] on link "JCPenney / Synchrony Bank" at bounding box center [323, 306] width 90 height 9
select select "39"
select select "2"
select select "0"
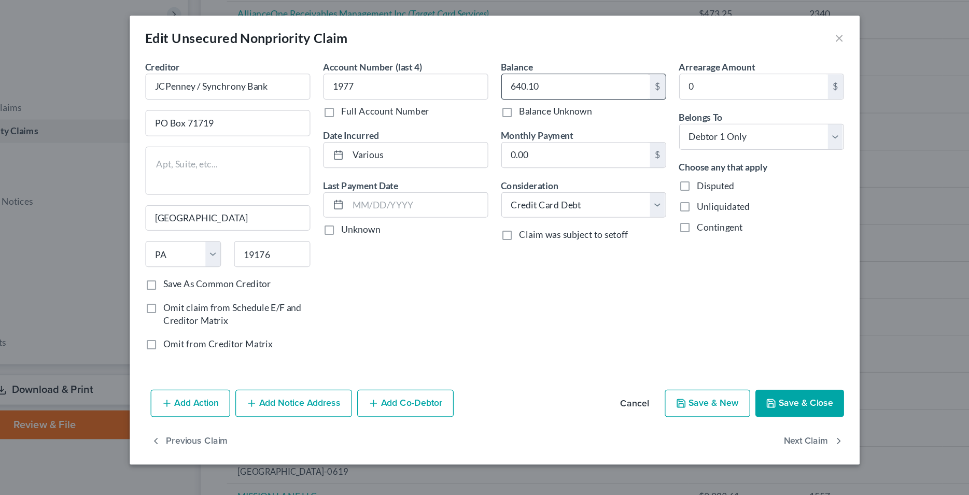
click at [511, 71] on input "640.10" at bounding box center [550, 69] width 118 height 20
type input "701.58"
click at [748, 323] on button "Save & Close" at bounding box center [727, 321] width 71 height 22
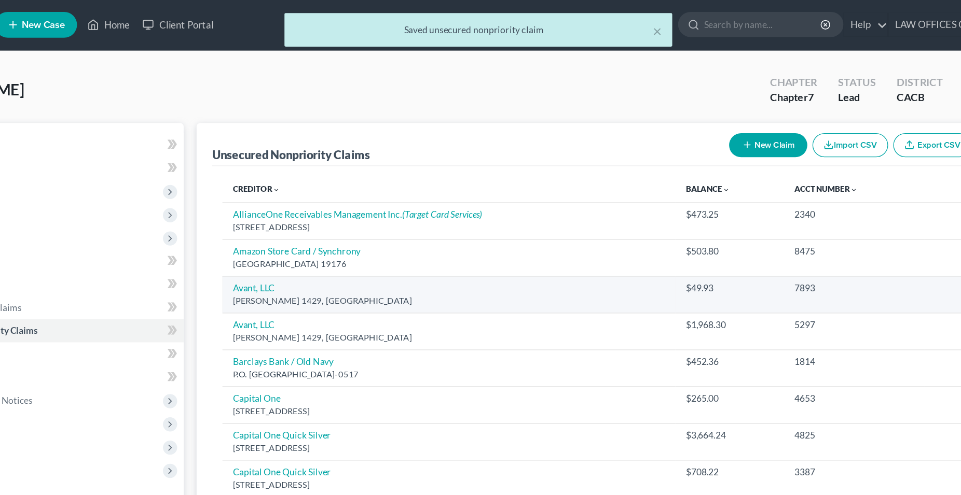
scroll to position [0, 0]
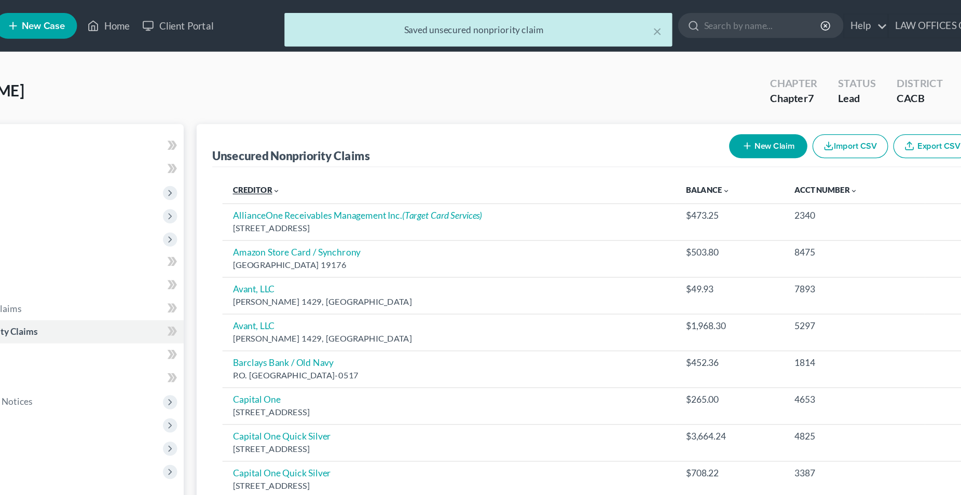
click at [299, 150] on link "Creditor expand_more expand_less unfold_more" at bounding box center [297, 153] width 38 height 8
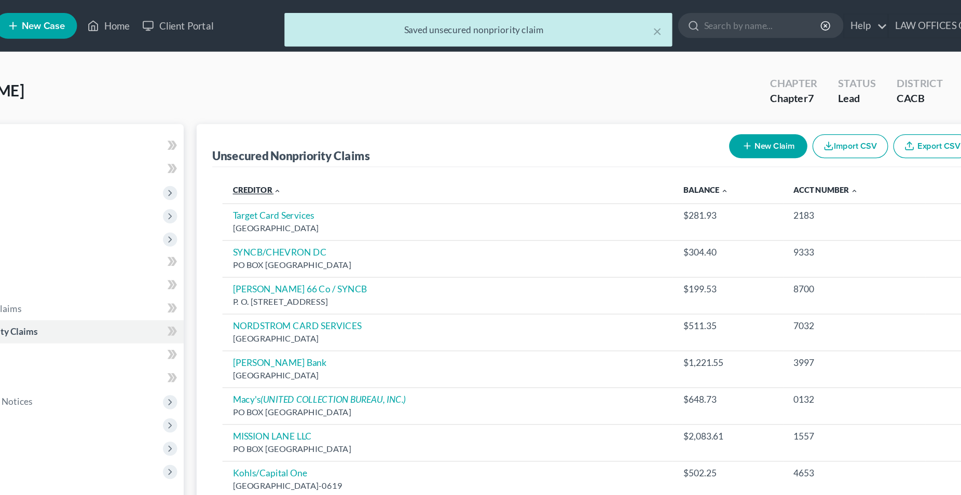
click at [299, 150] on link "Creditor expand_more expand_less unfold_more" at bounding box center [297, 153] width 39 height 8
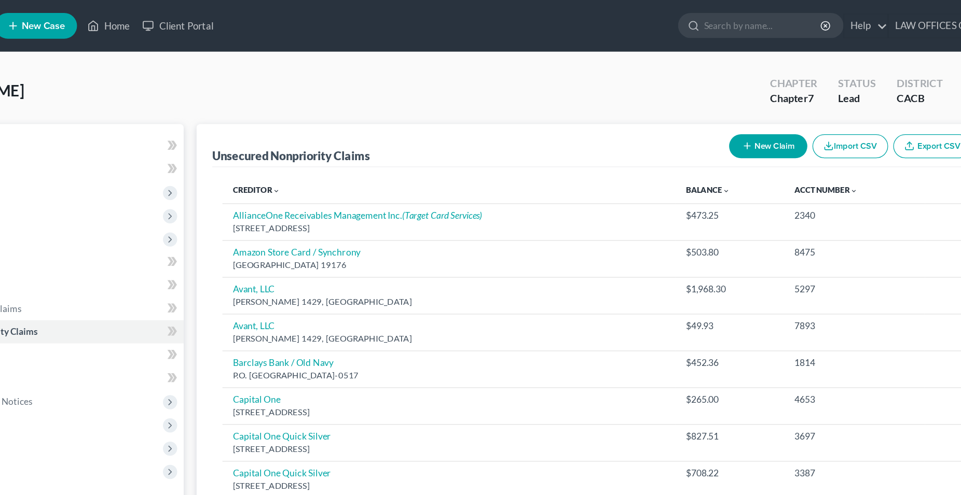
click at [696, 122] on button "New Claim" at bounding box center [707, 117] width 63 height 19
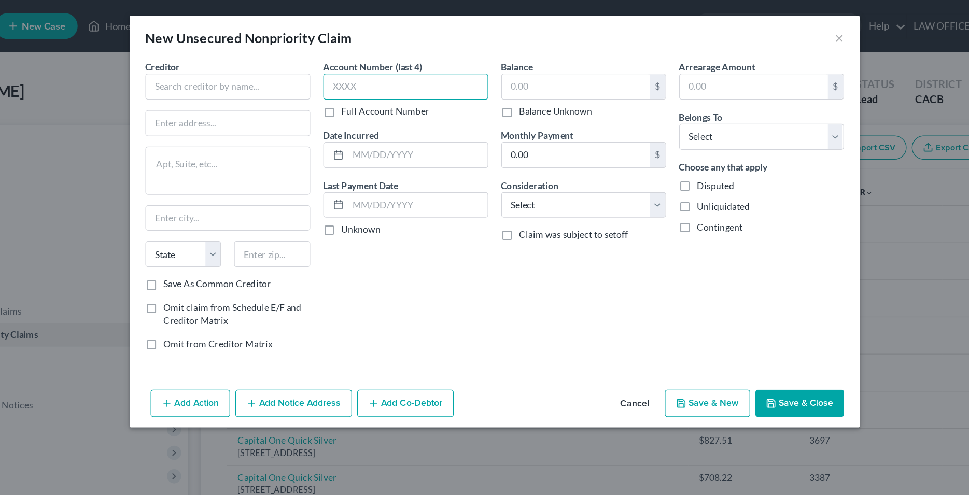
click at [375, 64] on input "text" at bounding box center [414, 69] width 131 height 21
click at [377, 69] on input "text" at bounding box center [414, 69] width 131 height 21
type input "5063"
click at [490, 153] on select "Select Cable / Satellite Services Collection Agency Credit Card Debt Debt Couns…" at bounding box center [555, 163] width 131 height 21
select select "2"
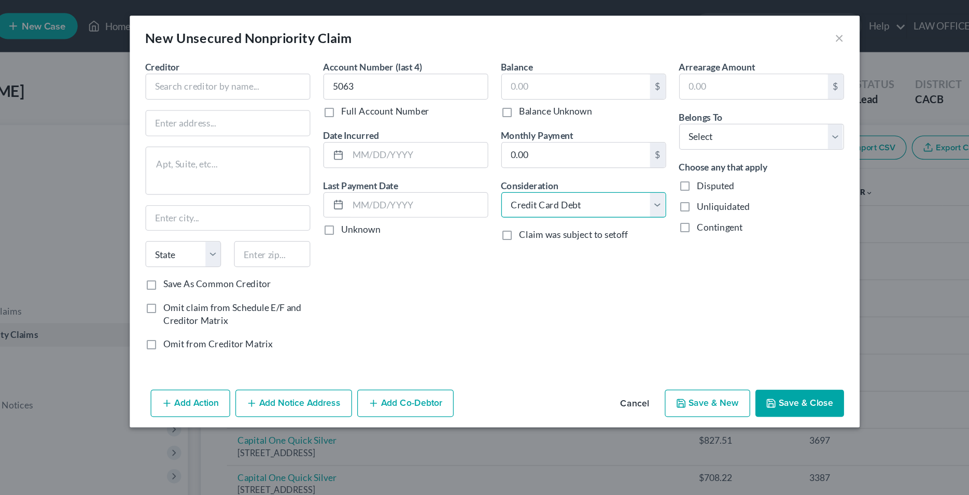
click option "Credit Card Debt" at bounding box center [0, 0] width 0 height 0
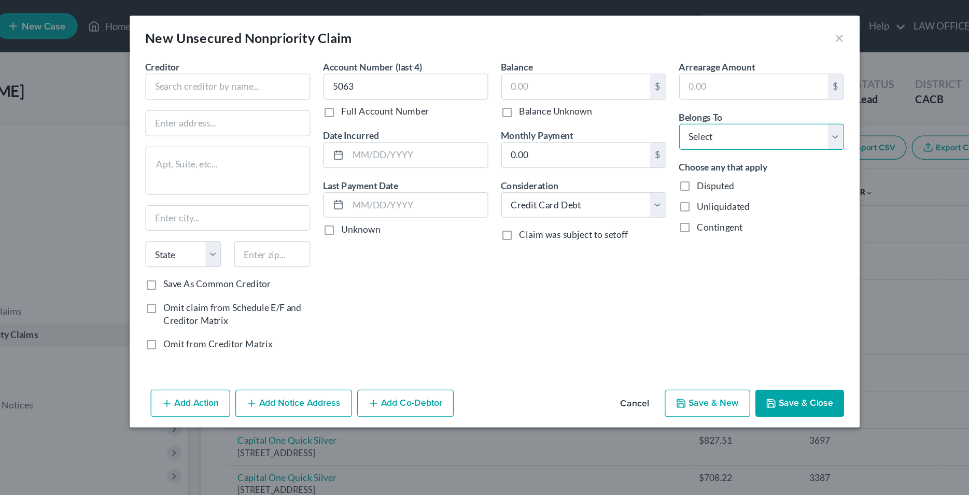
click at [632, 99] on select "Select Debtor 1 Only Debtor 2 Only Debtor 1 And Debtor 2 Only At Least One Of T…" at bounding box center [697, 109] width 131 height 21
select select "0"
click option "Debtor 1 Only" at bounding box center [0, 0] width 0 height 0
click at [394, 126] on input "text" at bounding box center [423, 124] width 111 height 20
type input "v"
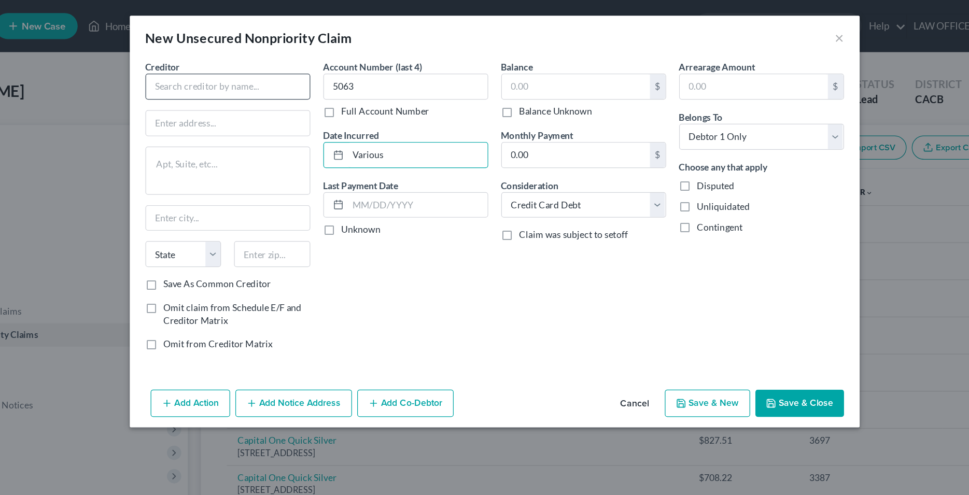
type input "Various"
click at [287, 66] on input "text" at bounding box center [272, 69] width 131 height 21
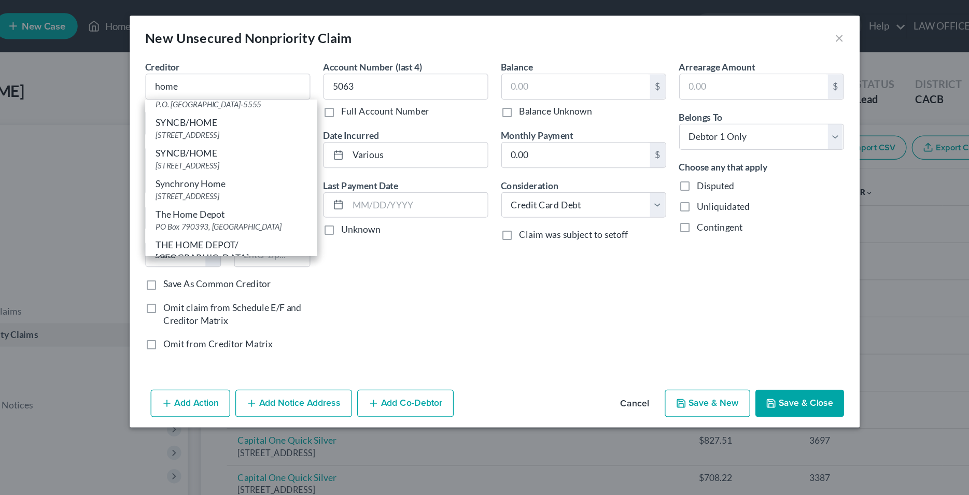
scroll to position [211, 0]
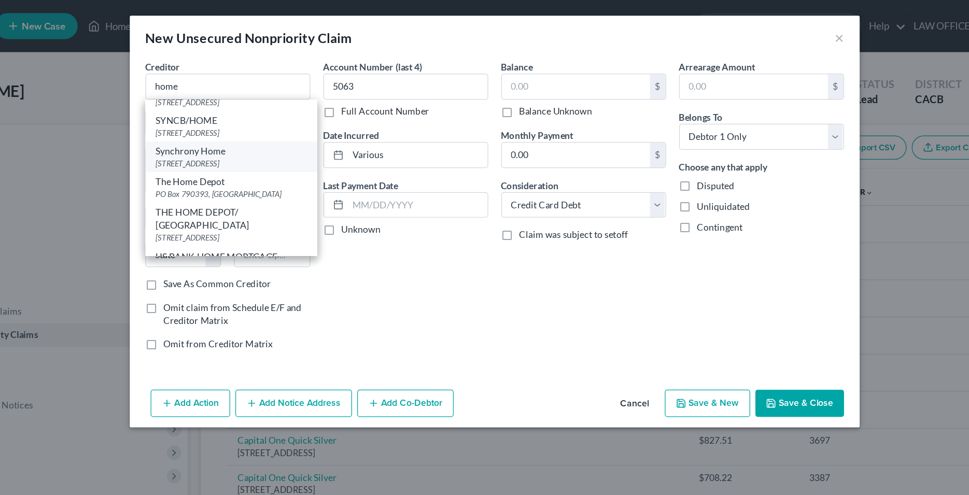
click at [242, 126] on div "Synchrony Home" at bounding box center [275, 120] width 120 height 10
type input "Synchrony Home"
type input "PO Box 71715"
type input "[GEOGRAPHIC_DATA]"
select select "39"
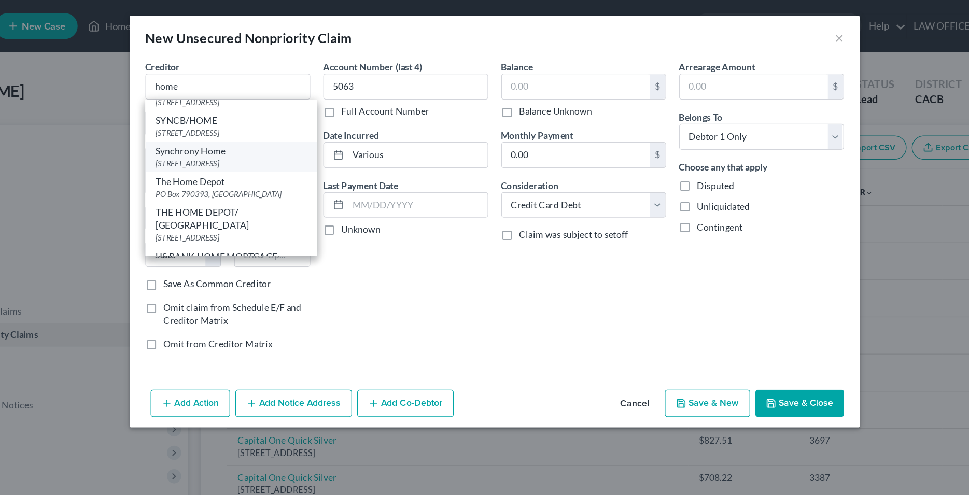
type input "19176"
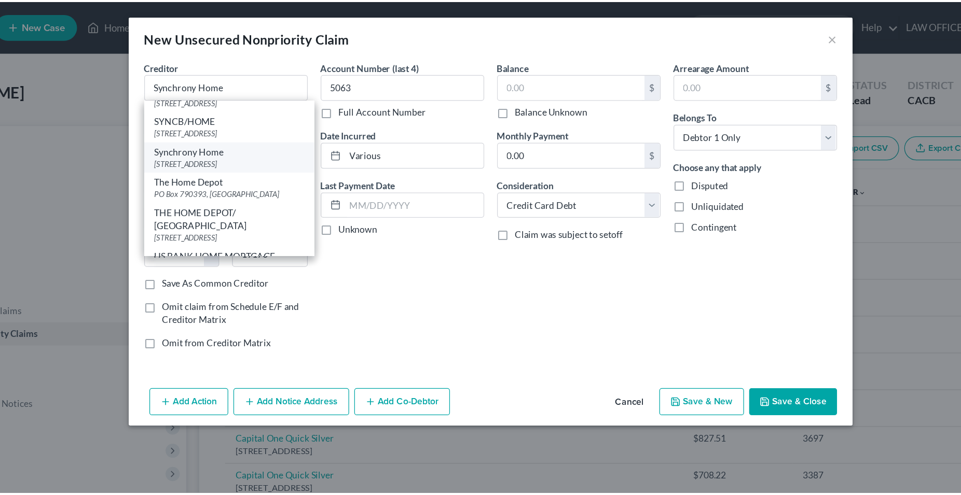
scroll to position [0, 0]
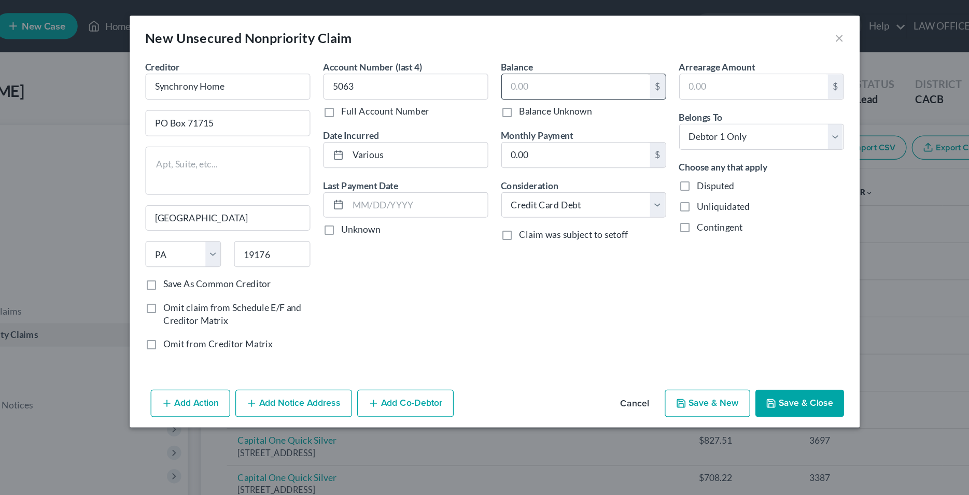
click at [521, 66] on input "text" at bounding box center [550, 69] width 118 height 20
type input "920.87"
click at [398, 253] on div "Account Number (last 4) 5063 Full Account Number Date Incurred Various Last Pay…" at bounding box center [414, 168] width 142 height 240
click at [726, 326] on button "Save & Close" at bounding box center [727, 321] width 71 height 22
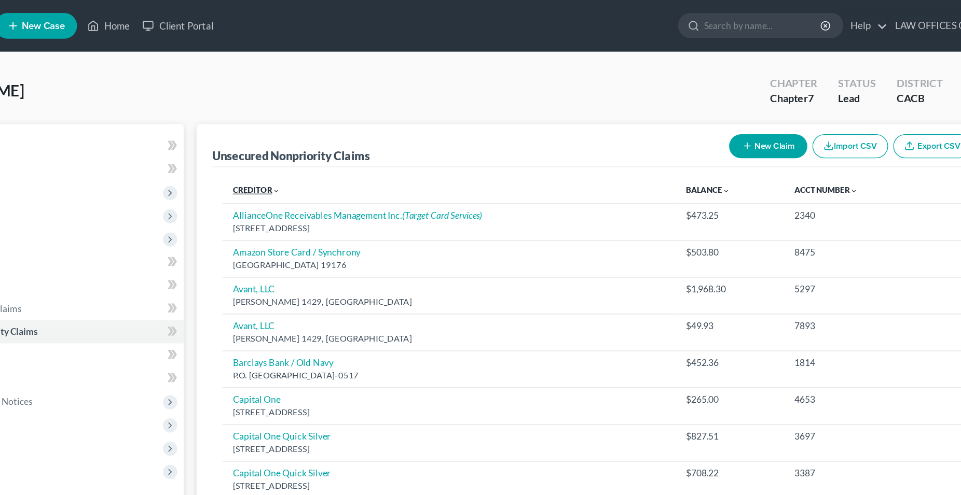
click at [299, 149] on link "Creditor expand_more expand_less unfold_more" at bounding box center [297, 153] width 38 height 8
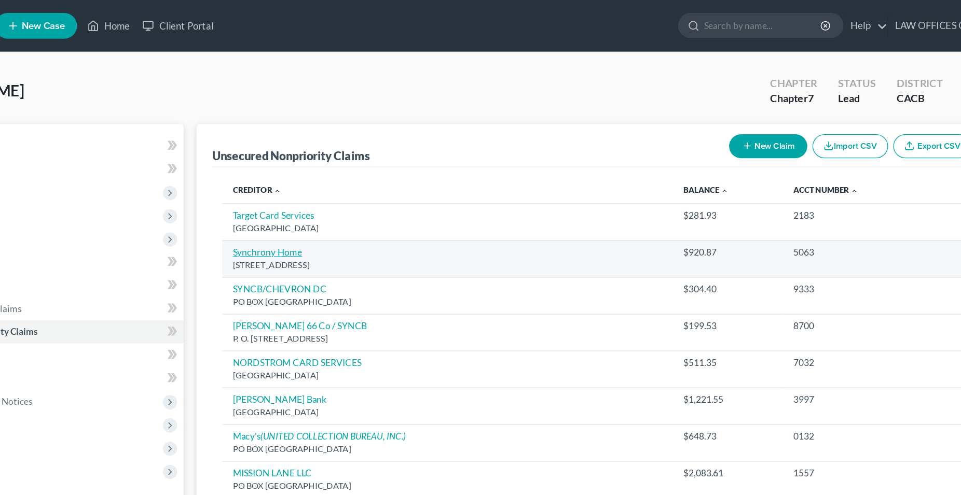
click at [318, 205] on link "Synchrony Home" at bounding box center [305, 202] width 55 height 9
select select "39"
select select "2"
select select "0"
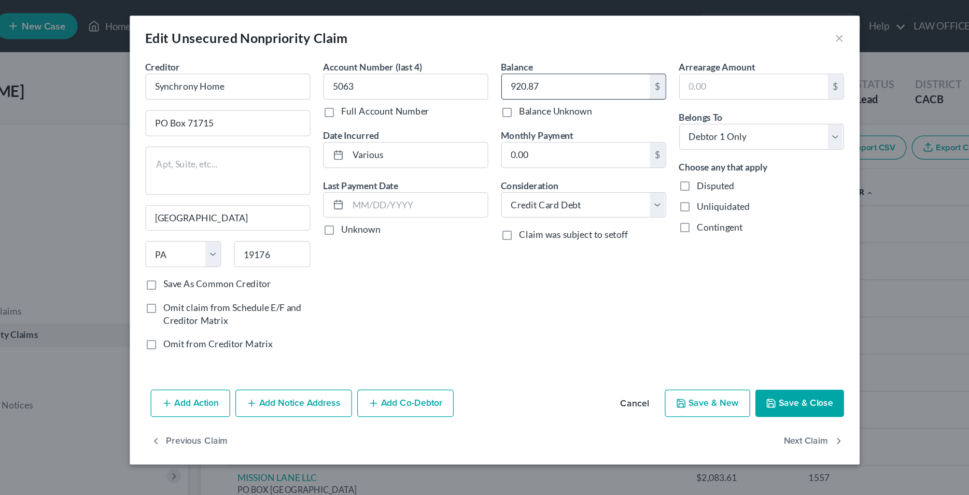
click at [512, 72] on input "920.87" at bounding box center [550, 69] width 118 height 20
type input "1,002.85"
click at [436, 239] on div "Account Number (last 4) 5063 Full Account Number Date Incurred Various Last Pay…" at bounding box center [414, 168] width 142 height 240
click at [735, 323] on button "Save & Close" at bounding box center [727, 321] width 71 height 22
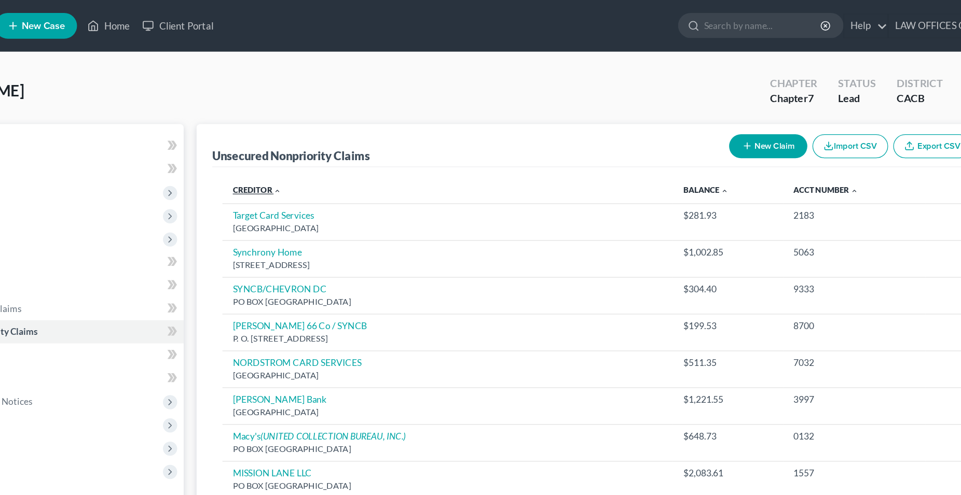
click at [301, 153] on link "Creditor expand_more expand_less unfold_more" at bounding box center [297, 153] width 39 height 8
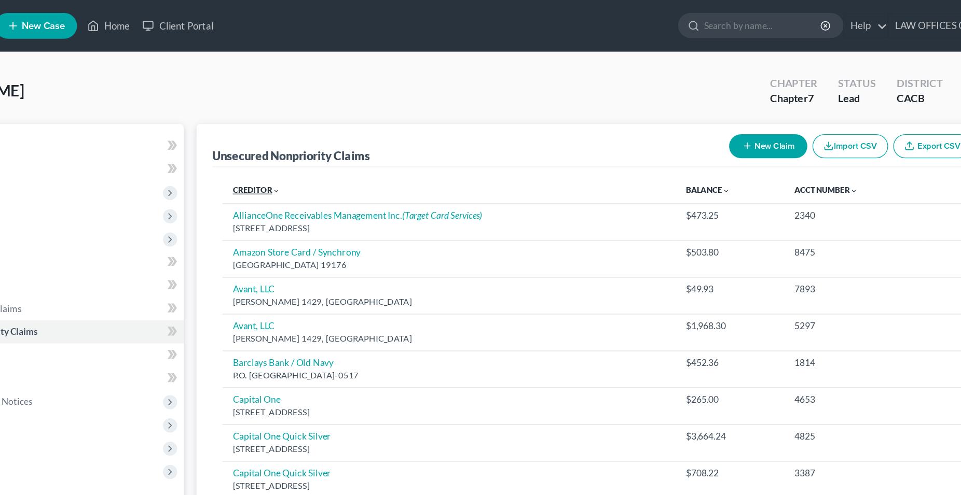
click at [303, 151] on link "Creditor expand_more expand_less unfold_more" at bounding box center [297, 153] width 38 height 8
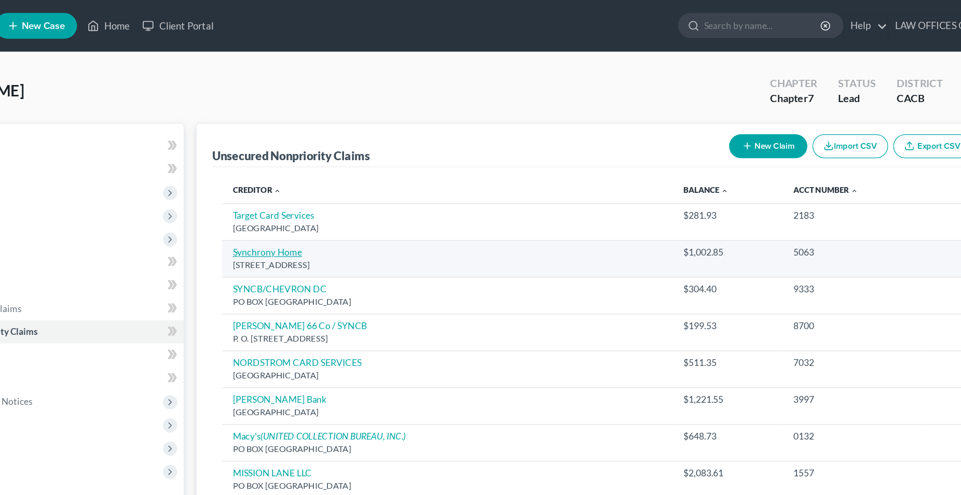
click at [312, 206] on link "Synchrony Home" at bounding box center [305, 202] width 55 height 9
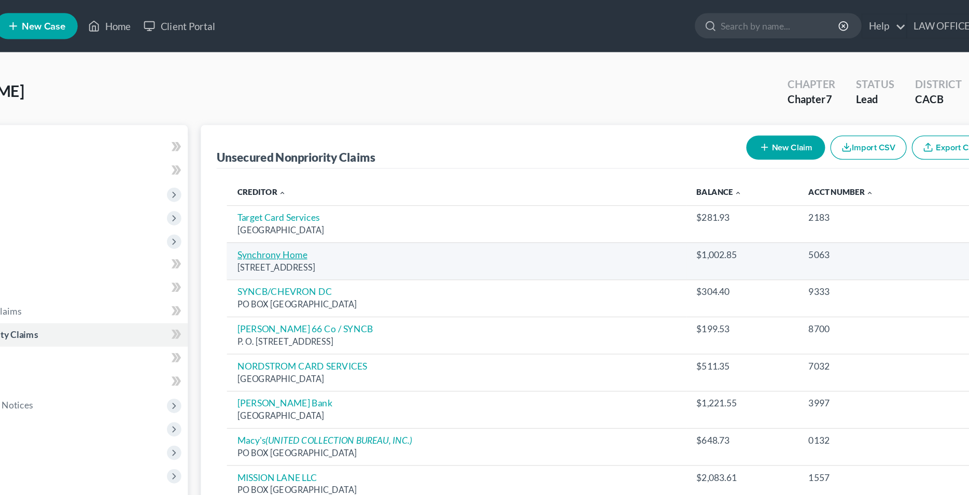
select select "39"
select select "2"
select select "0"
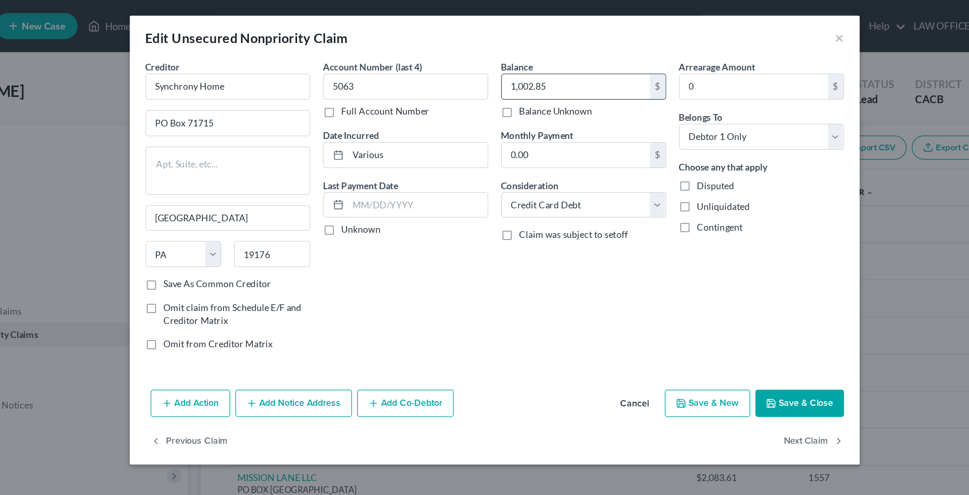
click at [525, 71] on input "1,002.85" at bounding box center [550, 69] width 118 height 20
type input "1,048.31"
click at [717, 324] on button "Save & Close" at bounding box center [727, 321] width 71 height 22
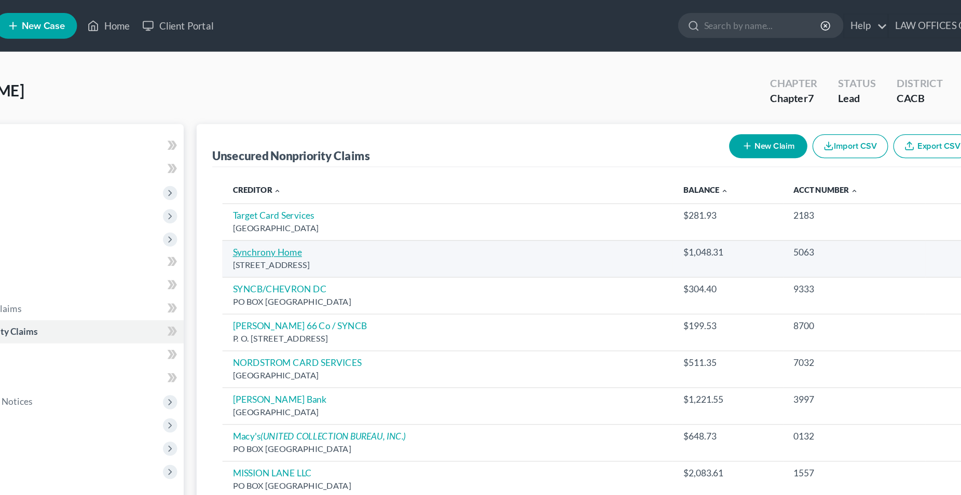
click at [322, 204] on link "Synchrony Home" at bounding box center [305, 202] width 55 height 9
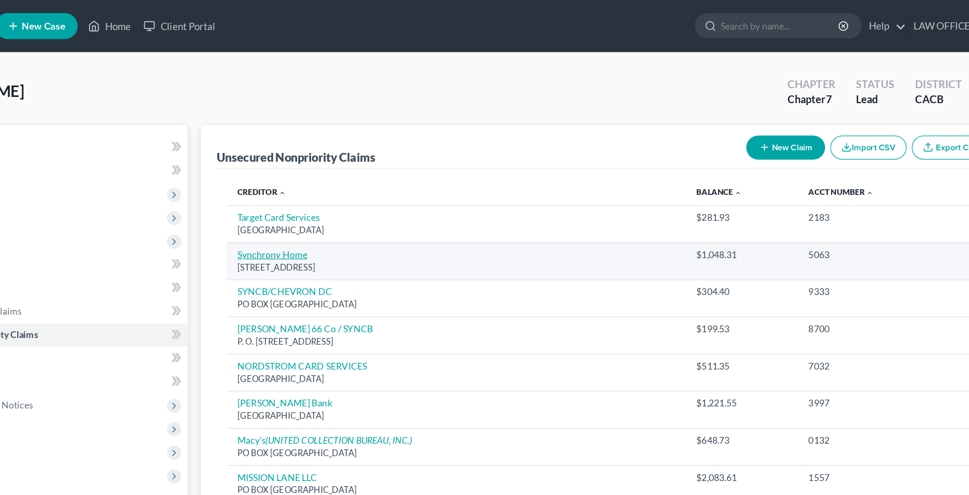
select select "39"
select select "2"
select select "0"
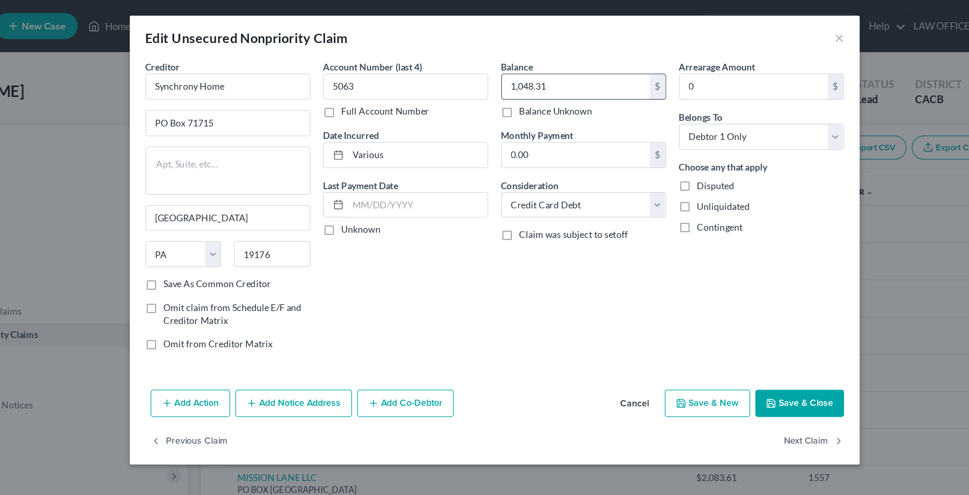
click at [517, 69] on input "1,048.31" at bounding box center [550, 69] width 118 height 20
type input "1,191.49"
click at [475, 257] on div "Account Number (last 4) 5063 Full Account Number Date Incurred Various Last Pay…" at bounding box center [414, 168] width 142 height 240
click at [737, 322] on button "Save & Close" at bounding box center [727, 321] width 71 height 22
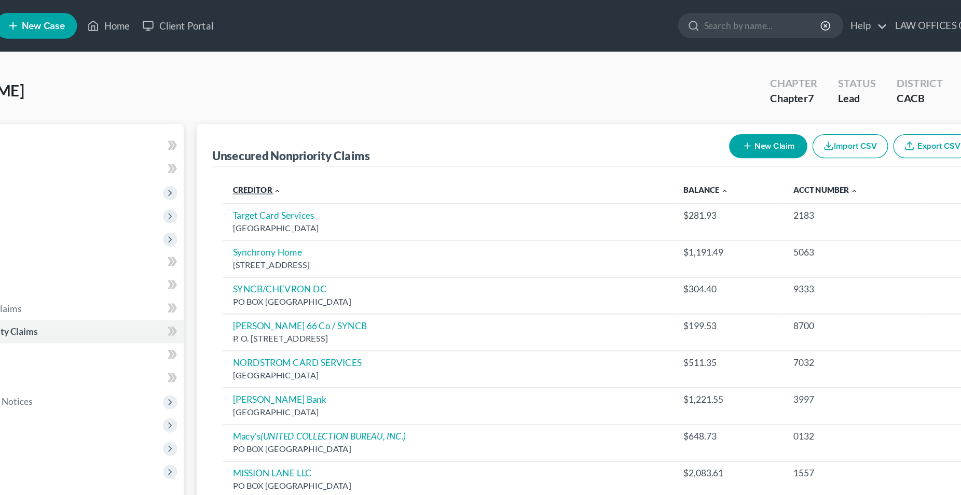
click at [296, 152] on link "Creditor expand_more expand_less unfold_more" at bounding box center [297, 153] width 39 height 8
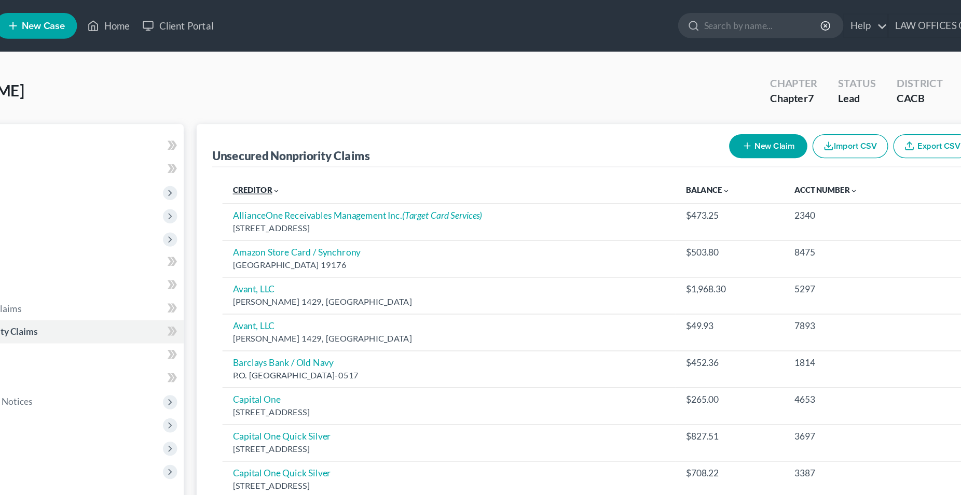
click at [298, 155] on link "Creditor expand_more expand_less unfold_more" at bounding box center [297, 153] width 38 height 8
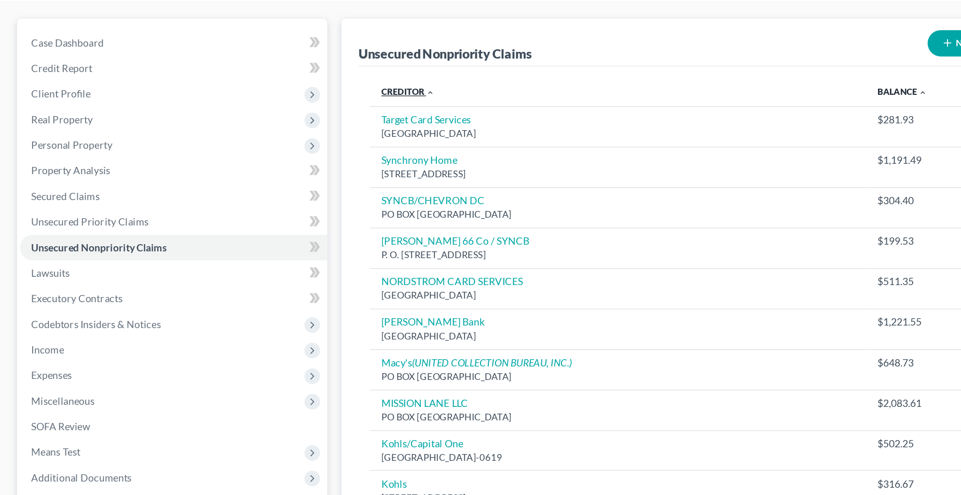
scroll to position [5, 0]
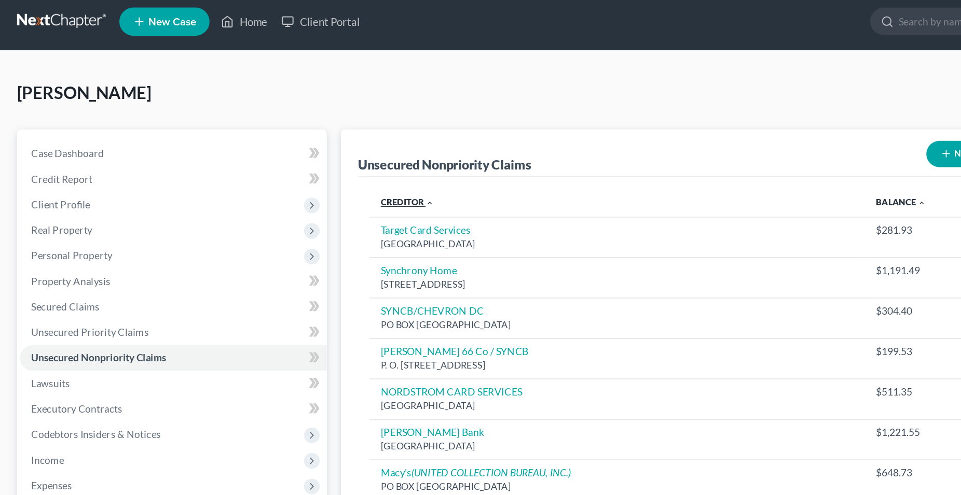
click at [297, 149] on link "Creditor expand_more expand_less unfold_more" at bounding box center [297, 148] width 39 height 8
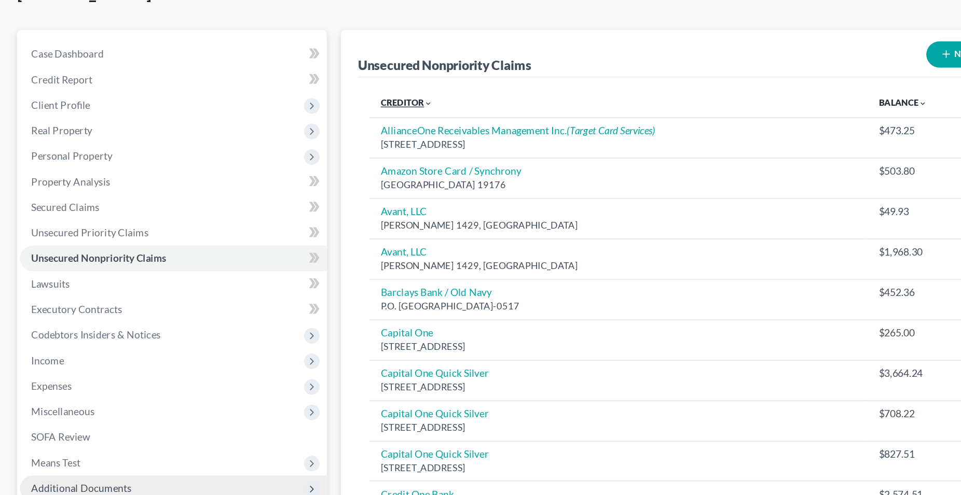
scroll to position [58, 0]
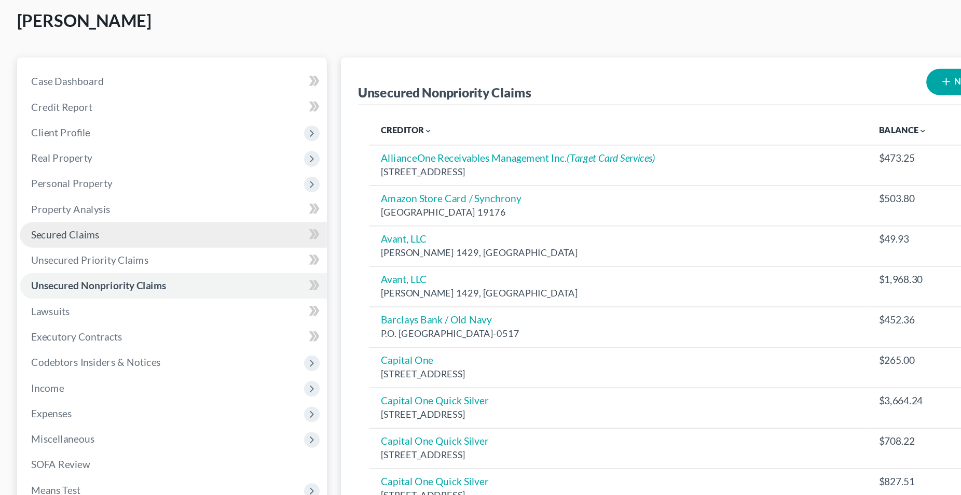
click at [62, 171] on span "Secured Claims" at bounding box center [48, 171] width 50 height 9
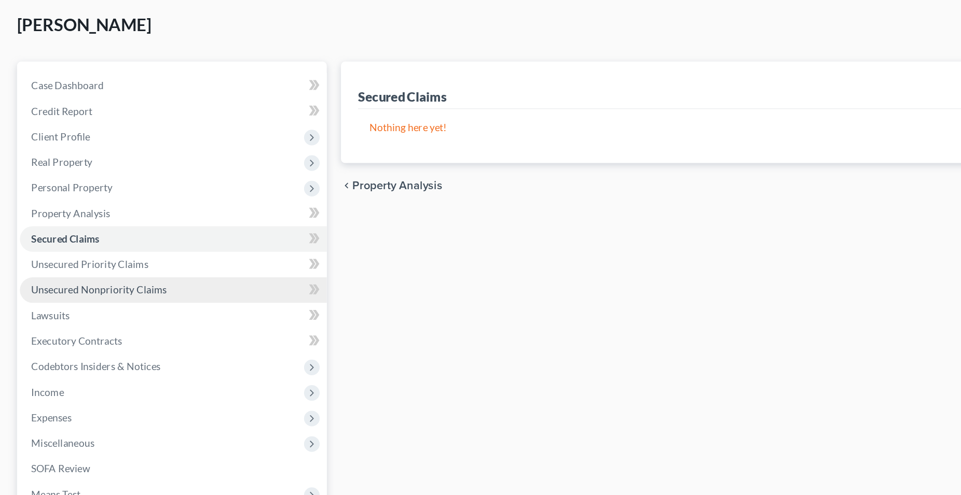
click at [104, 213] on span "Unsecured Nonpriority Claims" at bounding box center [72, 211] width 99 height 9
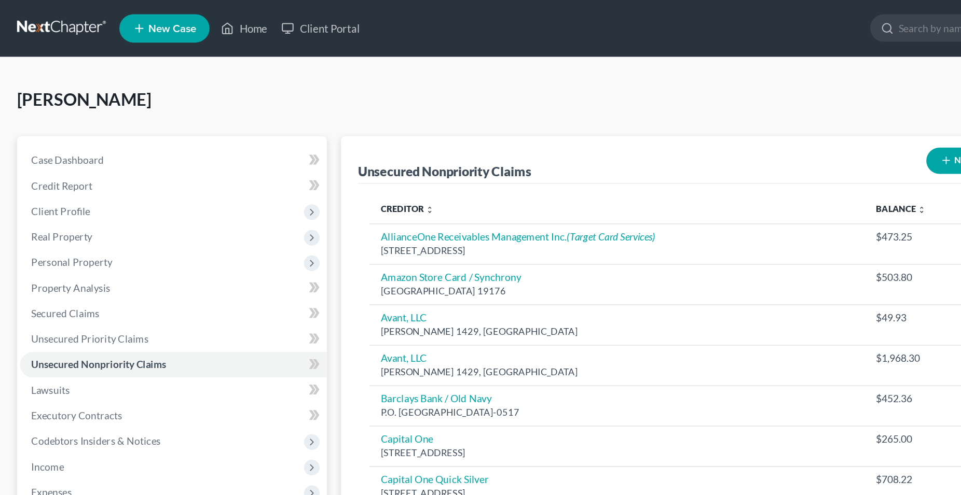
click at [687, 123] on button "New Claim" at bounding box center [707, 117] width 63 height 19
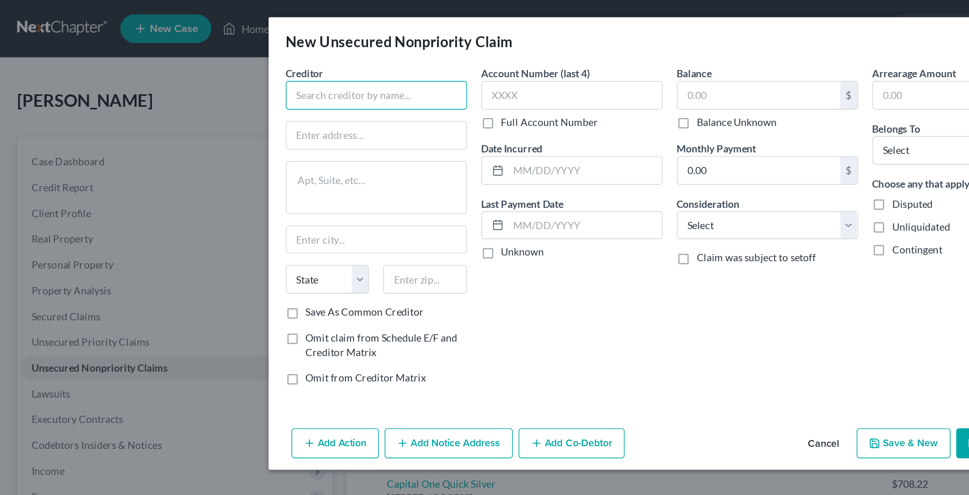
click at [289, 72] on input "text" at bounding box center [272, 69] width 131 height 21
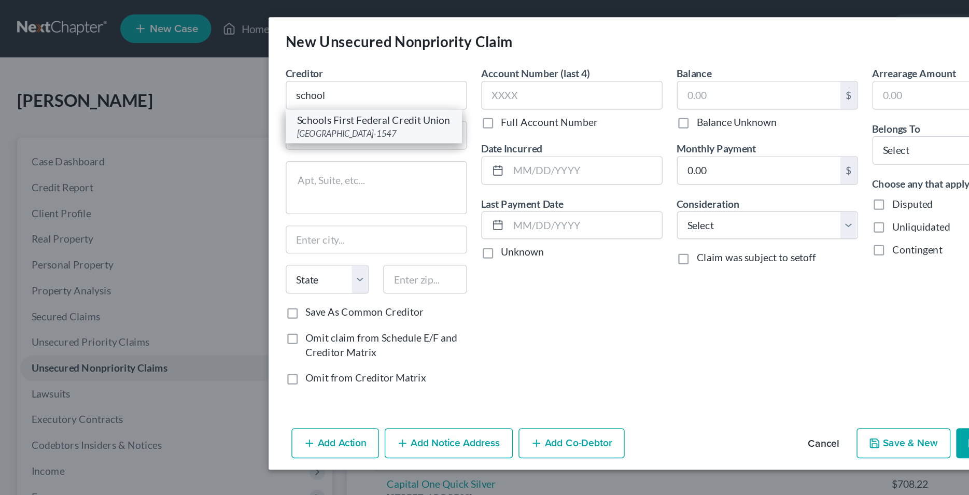
click at [304, 92] on div "Schools First Federal Credit Union" at bounding box center [270, 87] width 111 height 10
type input "Schools First Federal Credit Union"
type input "Santa [PERSON_NAME]"
select select "4"
type input "92711-1547"
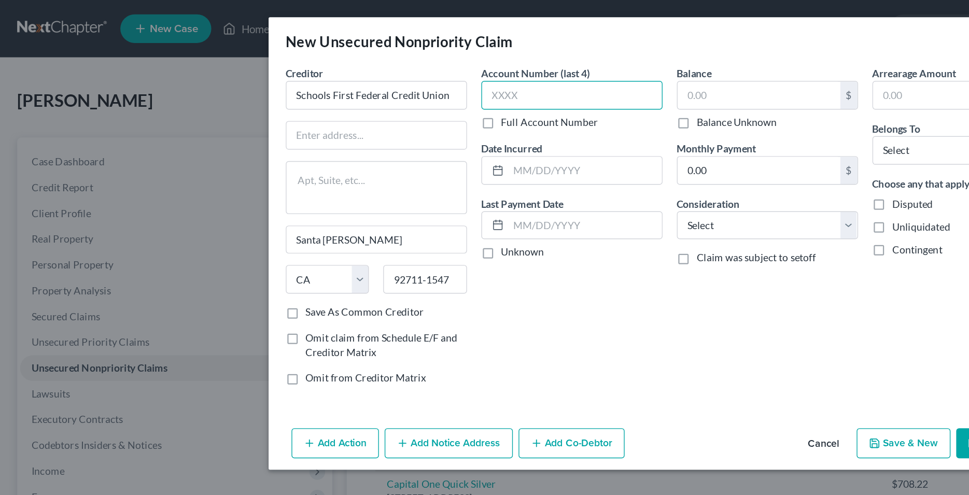
click at [370, 70] on input "text" at bounding box center [414, 69] width 131 height 21
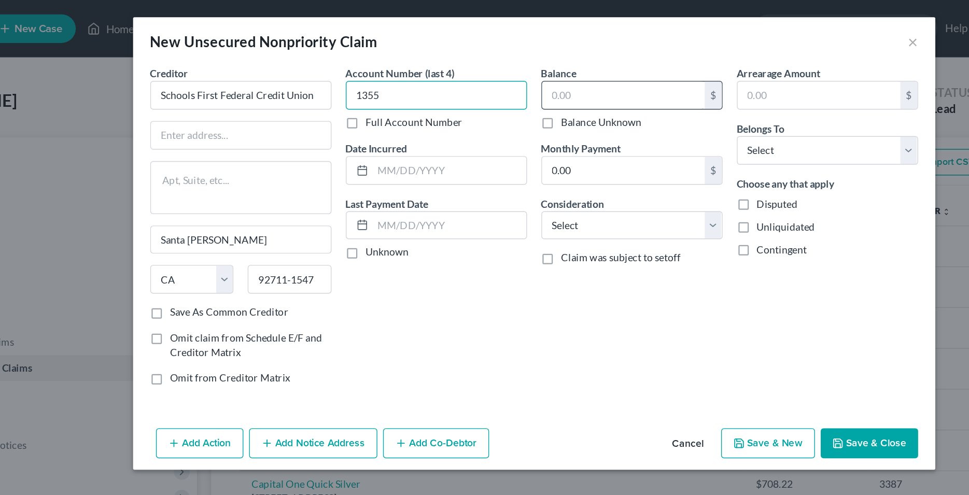
type input "1355"
click at [508, 72] on input "text" at bounding box center [550, 69] width 118 height 20
click at [536, 70] on input "text" at bounding box center [550, 69] width 118 height 20
type input "491"
click at [419, 123] on input "text" at bounding box center [423, 124] width 111 height 20
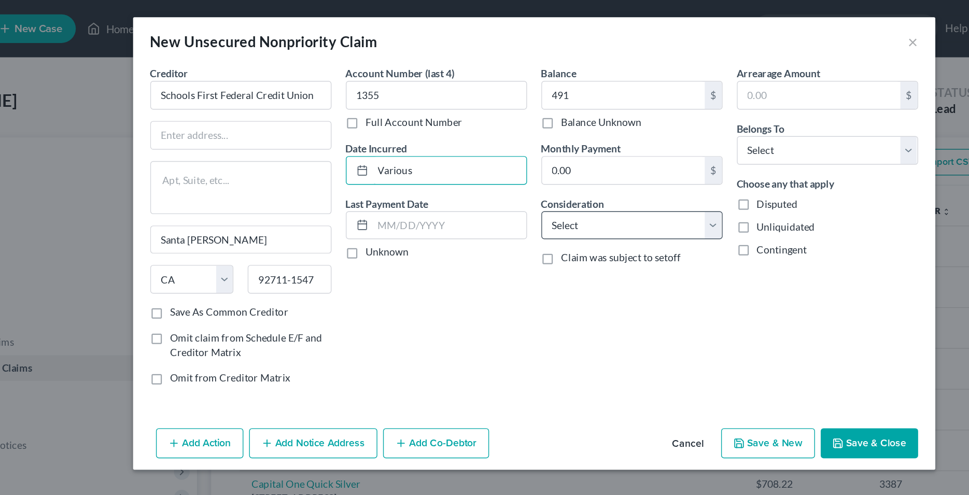
type input "Various"
click at [490, 153] on select "Select Cable / Satellite Services Collection Agency Credit Card Debt Debt Couns…" at bounding box center [555, 163] width 131 height 21
select select "2"
click option "Credit Card Debt" at bounding box center [0, 0] width 0 height 0
click at [523, 210] on div "Balance 491.00 $ Balance Unknown Balance Undetermined 491 $ Balance Unknown Mon…" at bounding box center [556, 168] width 142 height 240
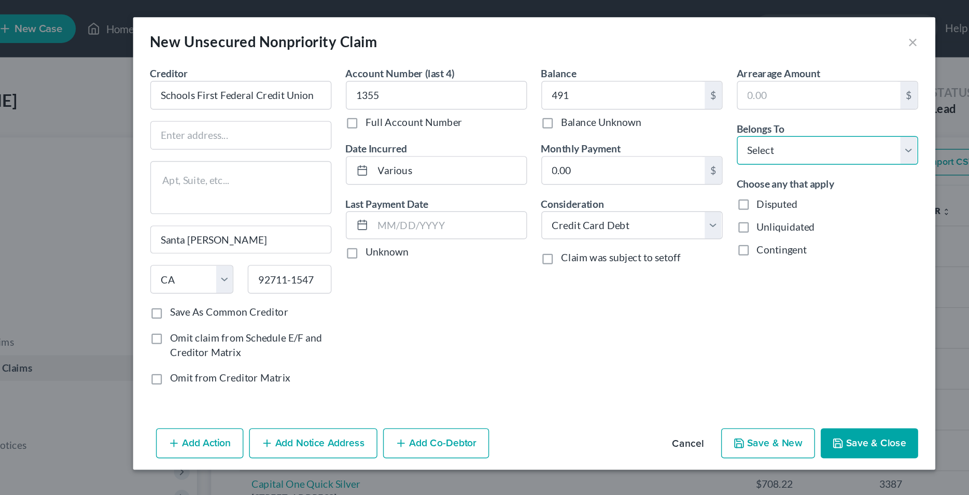
click at [632, 99] on select "Select Debtor 1 Only Debtor 2 Only Debtor 1 And Debtor 2 Only At Least One Of T…" at bounding box center [697, 109] width 131 height 21
select select "0"
click option "Debtor 1 Only" at bounding box center [0, 0] width 0 height 0
click at [444, 200] on div "Account Number (last 4) 1355 Full Account Number Date Incurred Various Last Pay…" at bounding box center [414, 168] width 142 height 240
click at [735, 318] on button "Save & Close" at bounding box center [727, 321] width 71 height 22
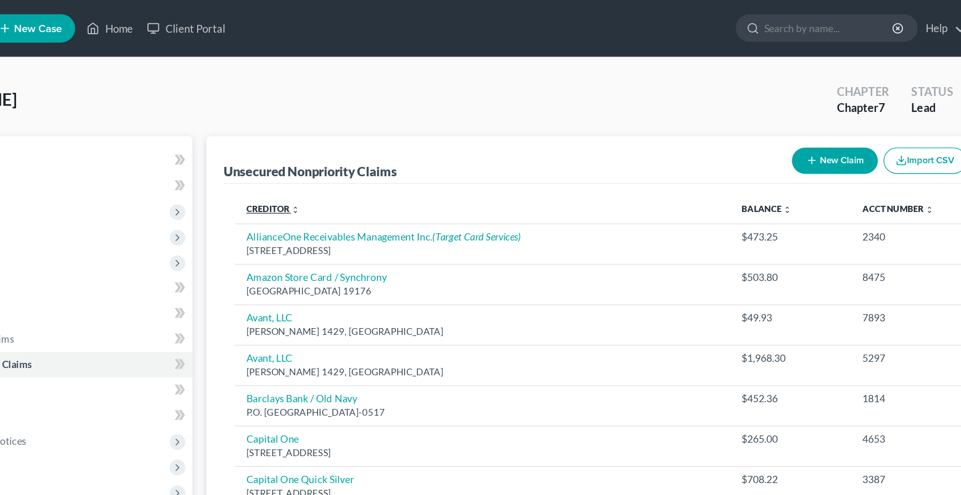
click at [295, 156] on link "Creditor expand_more expand_less unfold_more" at bounding box center [297, 153] width 39 height 8
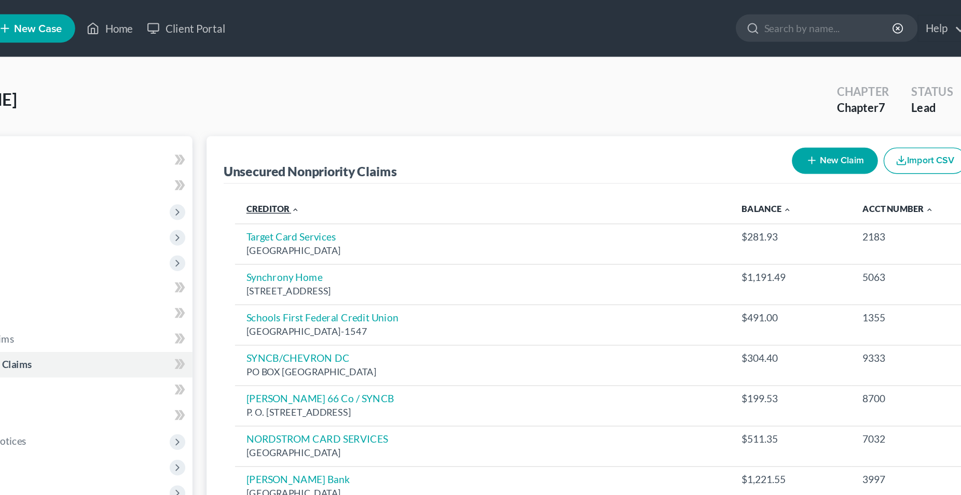
click at [295, 156] on link "Creditor expand_more expand_less unfold_more" at bounding box center [297, 153] width 39 height 8
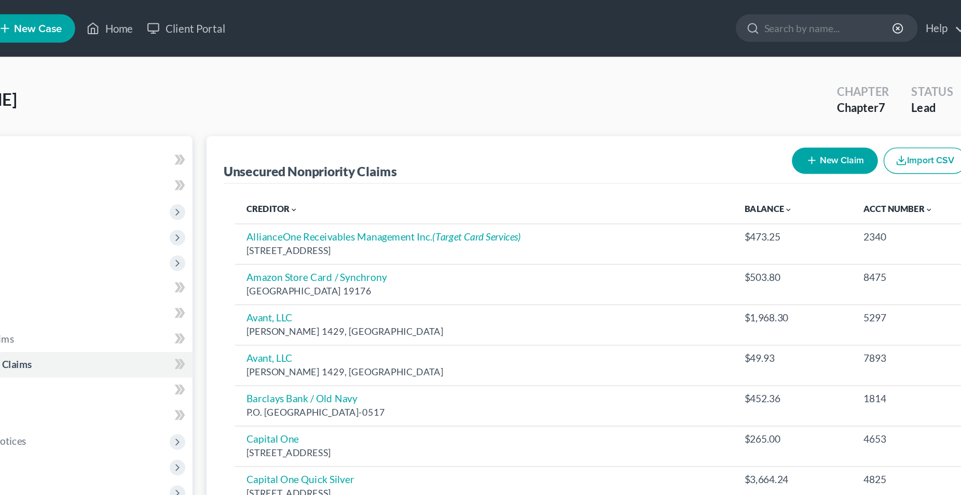
click at [701, 118] on button "New Claim" at bounding box center [707, 117] width 63 height 19
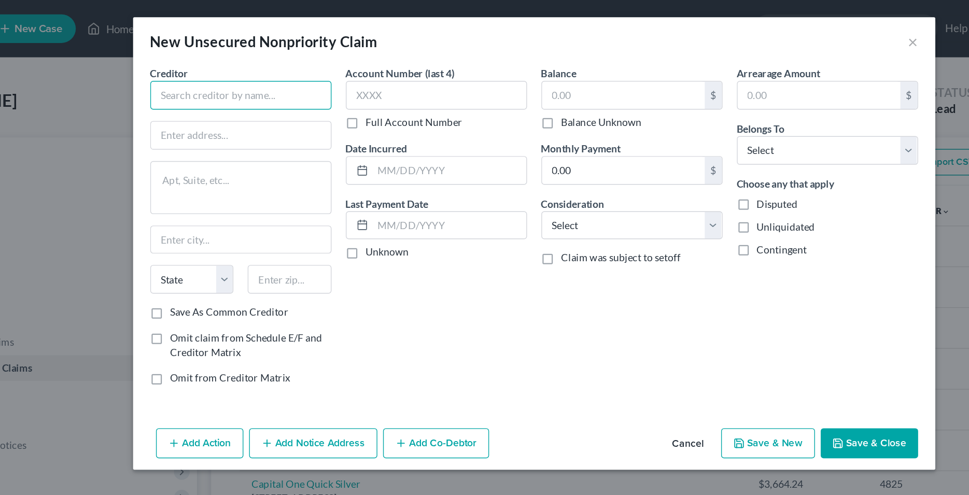
click at [306, 70] on input "text" at bounding box center [272, 69] width 131 height 21
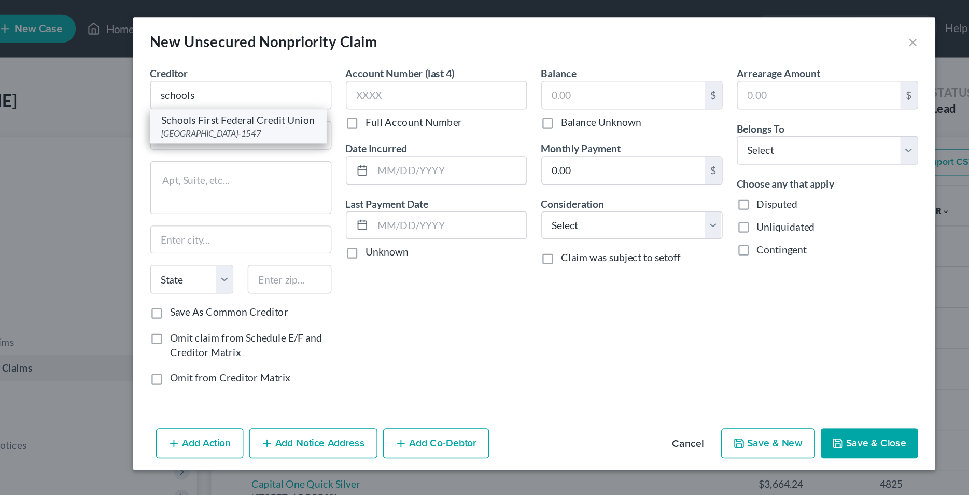
click at [300, 90] on div "Schools First Federal Credit Union" at bounding box center [270, 87] width 111 height 10
type input "Schools First Federal Credit Union"
type input "Santa [PERSON_NAME]"
select select "4"
type input "92711-1547"
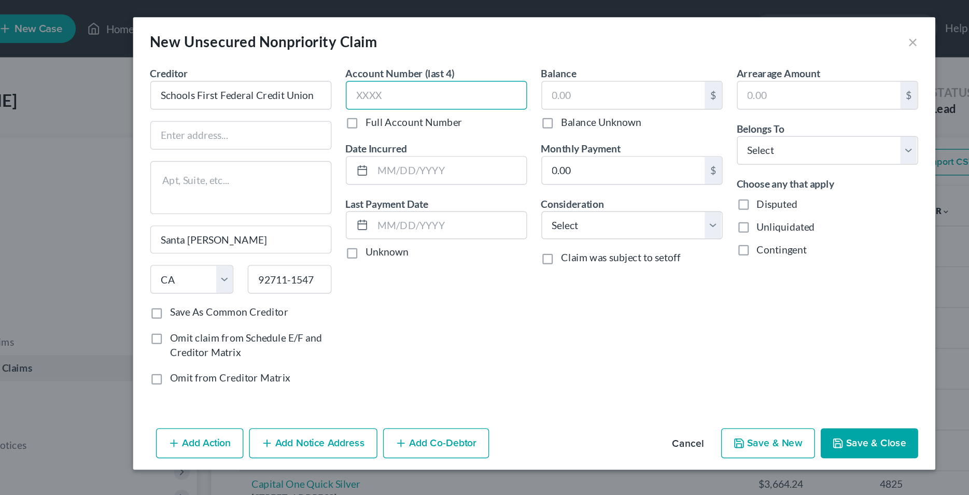
click at [381, 69] on input "text" at bounding box center [414, 69] width 131 height 21
type input "0001"
click at [507, 66] on input "text" at bounding box center [550, 69] width 118 height 20
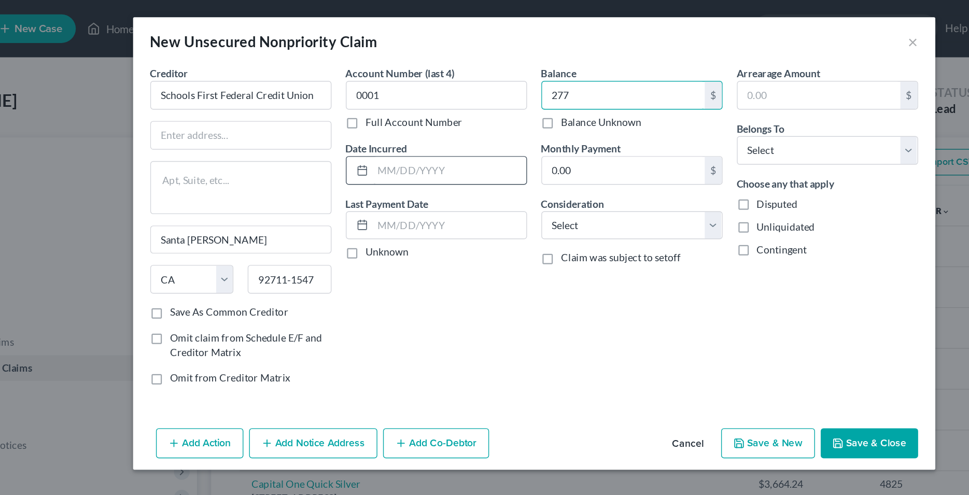
type input "277"
click at [386, 128] on input "text" at bounding box center [423, 124] width 111 height 20
click at [386, 126] on input "text" at bounding box center [423, 124] width 111 height 20
type input "Various"
click at [490, 153] on select "Select Cable / Satellite Services Collection Agency Credit Card Debt Debt Couns…" at bounding box center [555, 163] width 131 height 21
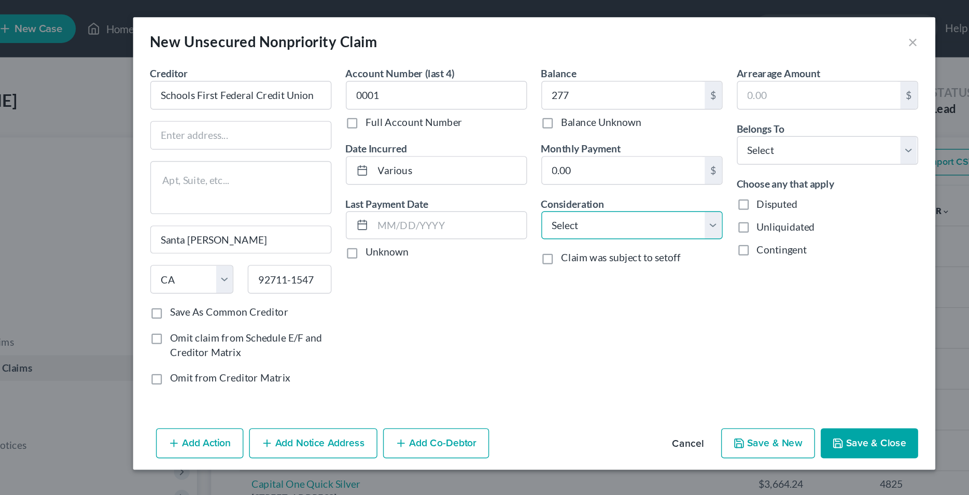
select select "2"
click option "Credit Card Debt" at bounding box center [0, 0] width 0 height 0
click at [529, 209] on div "Balance 277.00 $ Balance Unknown Balance Undetermined 277 $ Balance Unknown Mon…" at bounding box center [556, 168] width 142 height 240
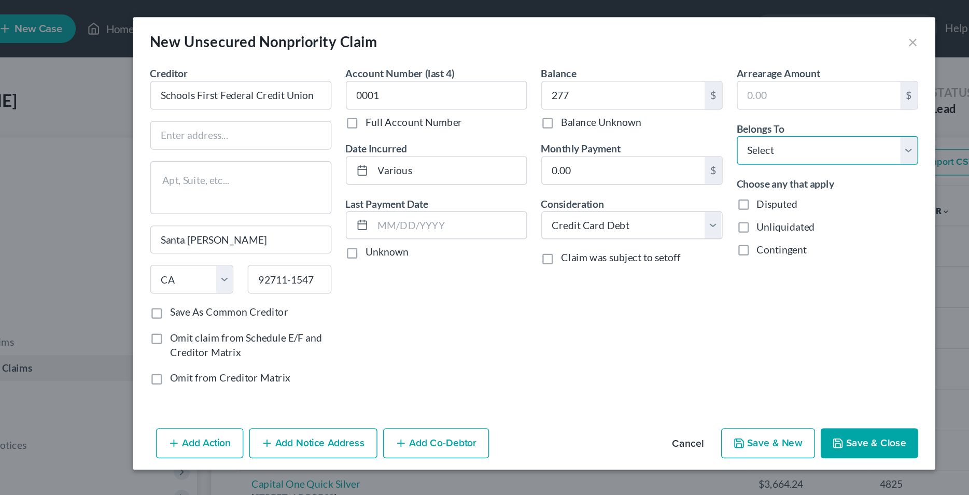
click at [632, 99] on select "Select Debtor 1 Only Debtor 2 Only Debtor 1 And Debtor 2 Only At Least One Of T…" at bounding box center [697, 109] width 131 height 21
select select "0"
click option "Debtor 1 Only" at bounding box center [0, 0] width 0 height 0
click at [421, 230] on div "Account Number (last 4) 0001 Full Account Number Date Incurred Various Last Pay…" at bounding box center [414, 168] width 142 height 240
click at [717, 323] on button "Save & Close" at bounding box center [727, 321] width 71 height 22
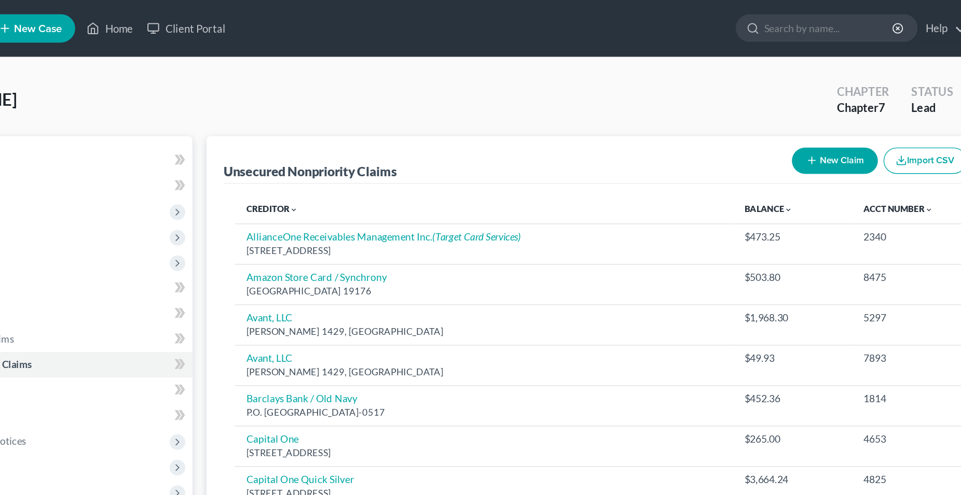
click at [719, 115] on button "New Claim" at bounding box center [707, 117] width 63 height 19
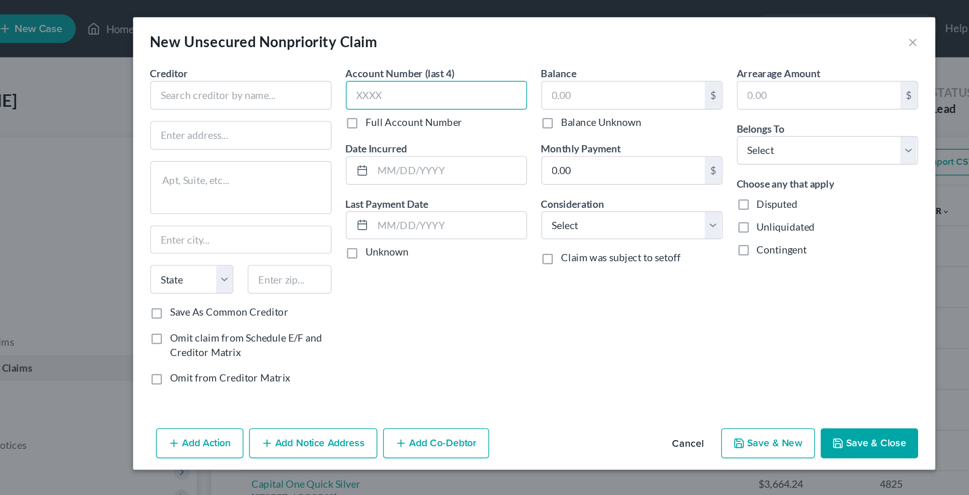
click at [392, 69] on input "text" at bounding box center [414, 69] width 131 height 21
type input "9327"
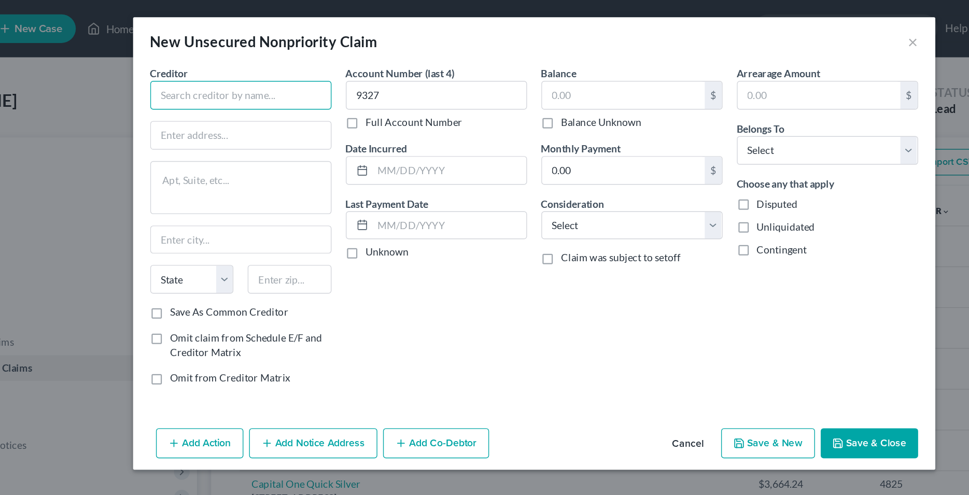
click at [281, 67] on input "text" at bounding box center [272, 69] width 131 height 21
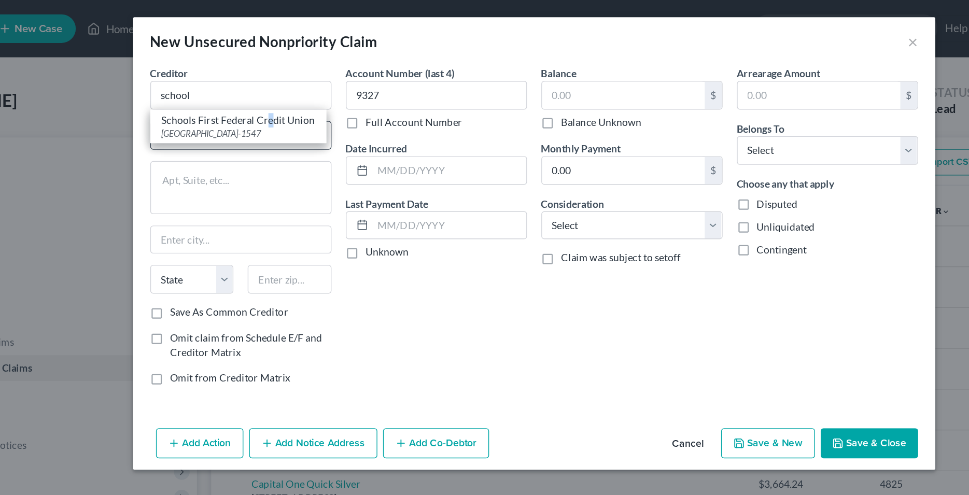
click at [291, 92] on div "Schools First Federal Credit Union" at bounding box center [270, 87] width 111 height 10
type input "Schools First Federal Credit Union"
type input "Santa [PERSON_NAME]"
select select "4"
type input "92711-1547"
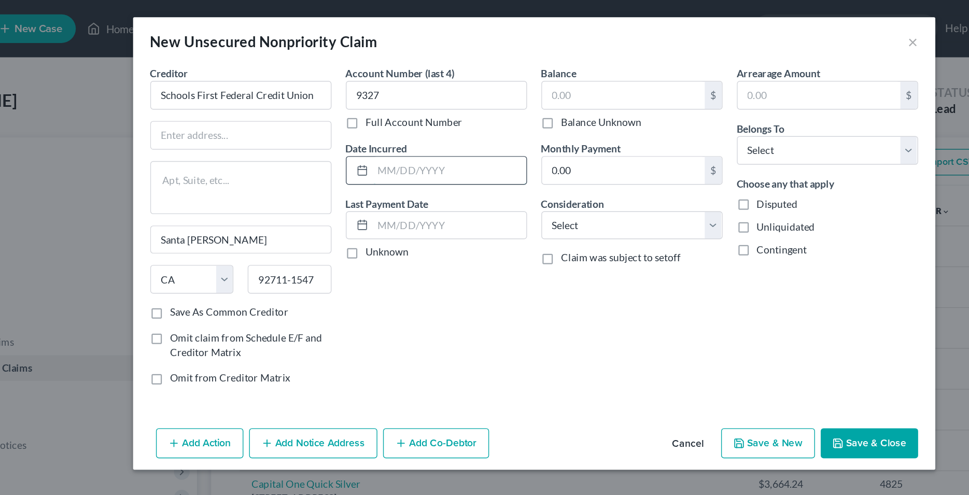
click at [401, 124] on input "text" at bounding box center [423, 124] width 111 height 20
type input "Various"
click at [490, 153] on select "Select Cable / Satellite Services Collection Agency Credit Card Debt Debt Couns…" at bounding box center [555, 163] width 131 height 21
select select "2"
click option "Credit Card Debt" at bounding box center [0, 0] width 0 height 0
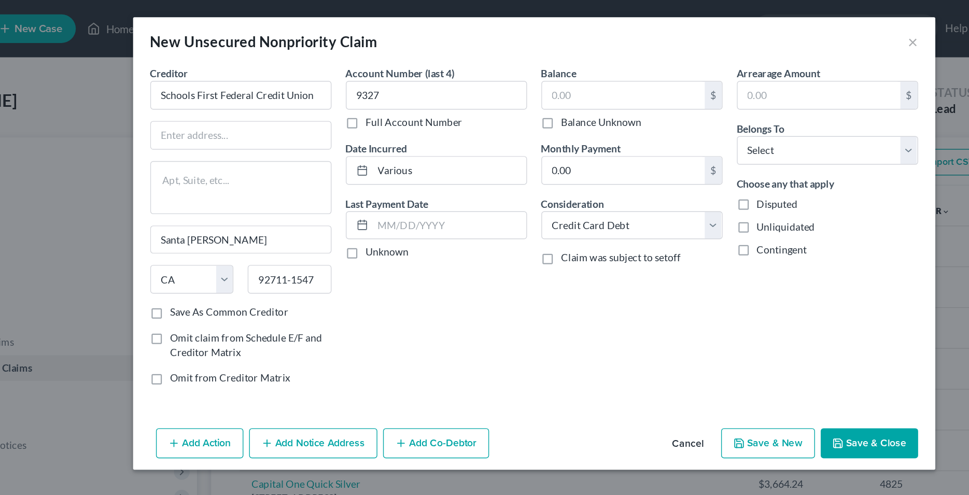
click at [518, 206] on div "Balance $ Balance Unknown Balance Undetermined $ Balance Unknown Monthly Paymen…" at bounding box center [556, 168] width 142 height 240
click at [632, 99] on select "Select Debtor 1 Only Debtor 2 Only Debtor 1 And Debtor 2 Only At Least One Of T…" at bounding box center [697, 109] width 131 height 21
select select "0"
click option "Debtor 1 Only" at bounding box center [0, 0] width 0 height 0
click at [539, 68] on input "text" at bounding box center [550, 69] width 118 height 20
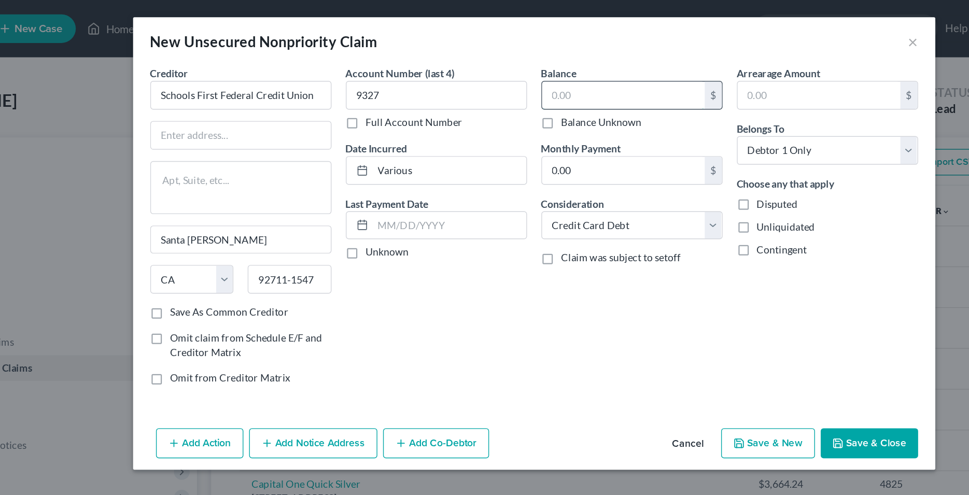
click at [515, 75] on input "text" at bounding box center [550, 69] width 118 height 20
type input "1,301"
click at [726, 325] on button "Save & Close" at bounding box center [727, 321] width 71 height 22
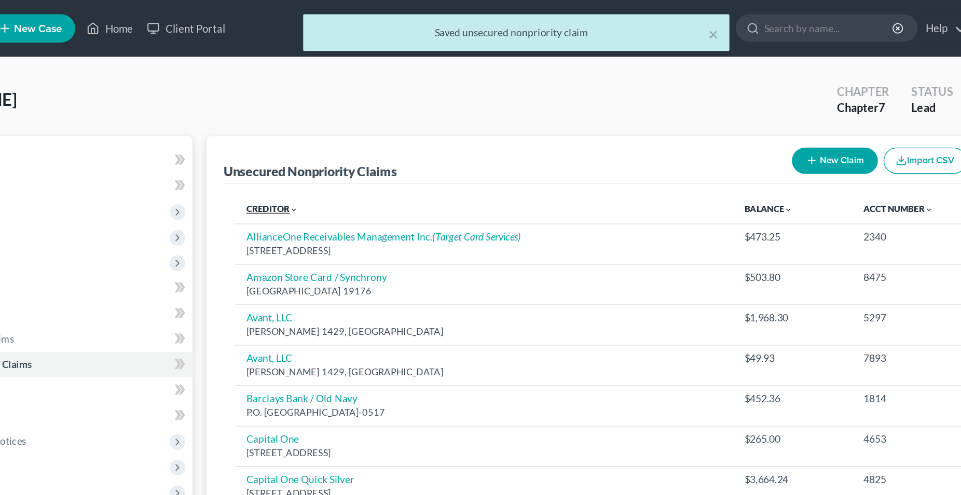
click at [301, 156] on link "Creditor expand_more expand_less unfold_more" at bounding box center [297, 153] width 38 height 8
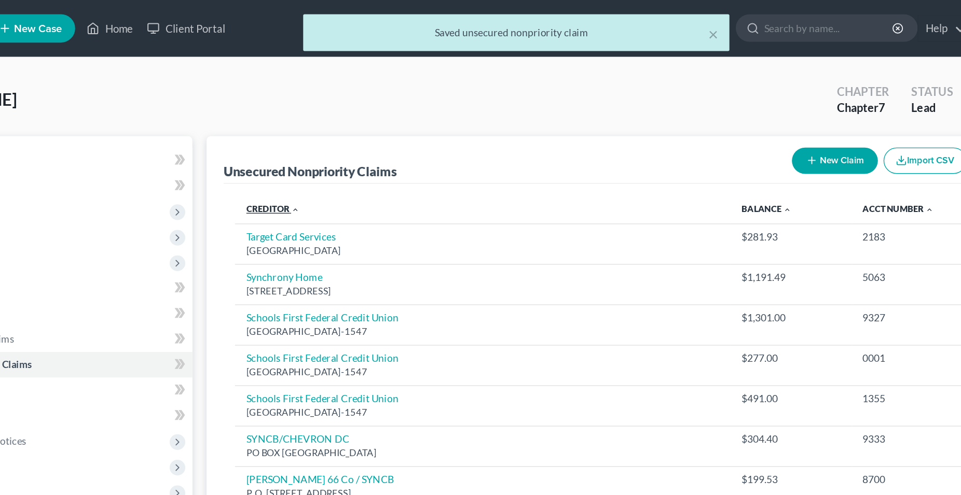
click at [299, 155] on link "Creditor expand_more expand_less unfold_more" at bounding box center [297, 153] width 39 height 8
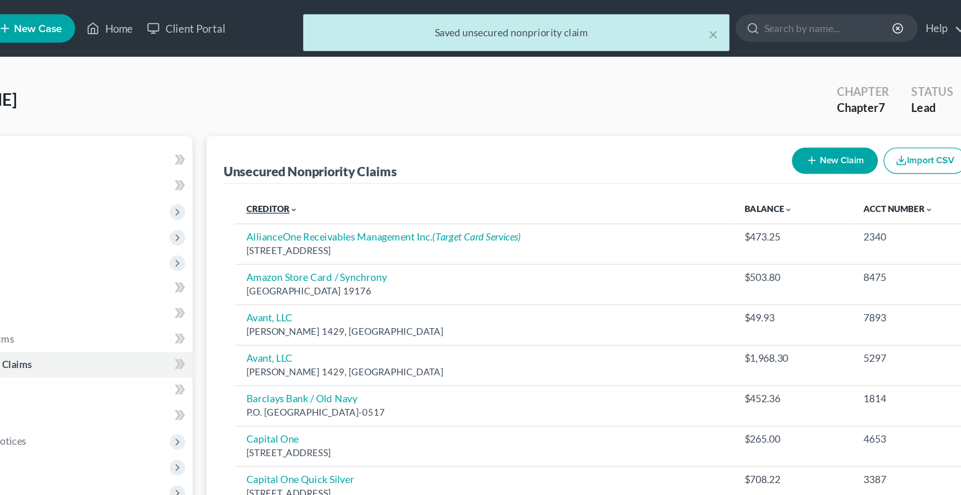
click at [299, 155] on link "Creditor expand_more expand_less unfold_more" at bounding box center [297, 153] width 38 height 8
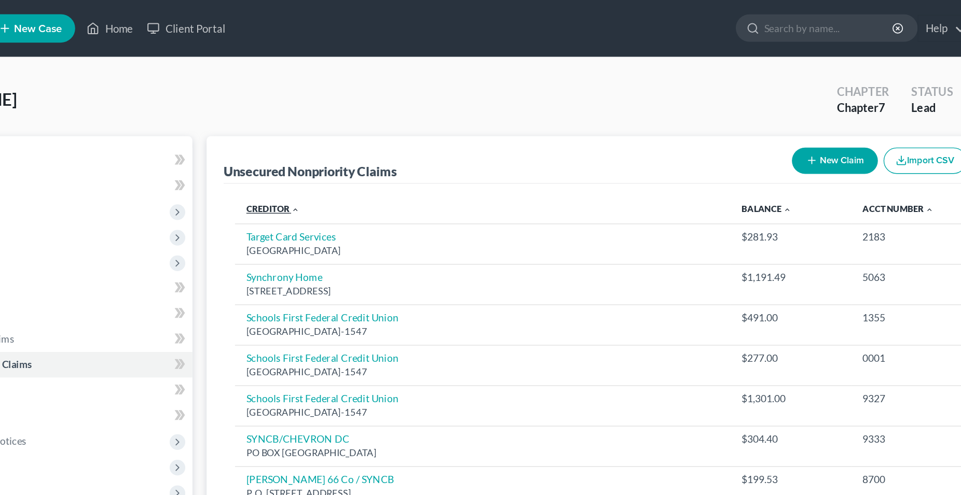
click at [300, 151] on link "Creditor expand_more expand_less unfold_more" at bounding box center [297, 153] width 39 height 8
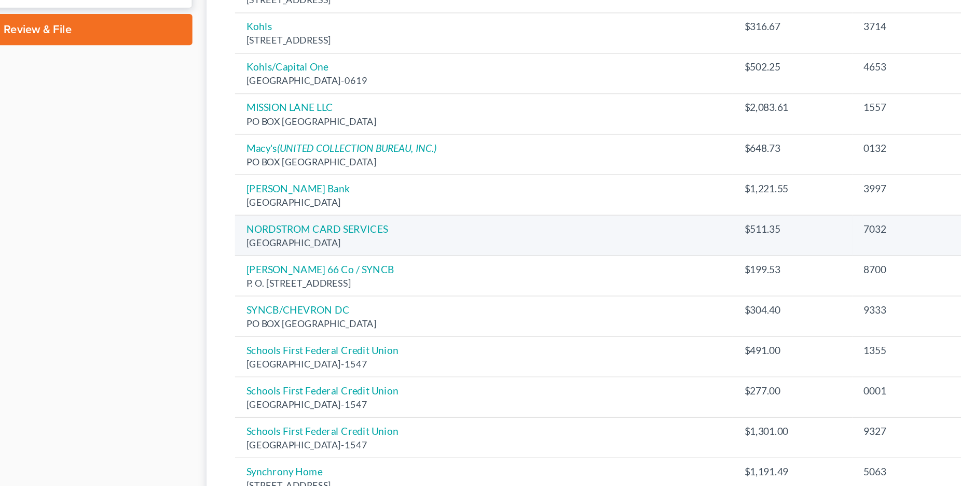
scroll to position [389, 0]
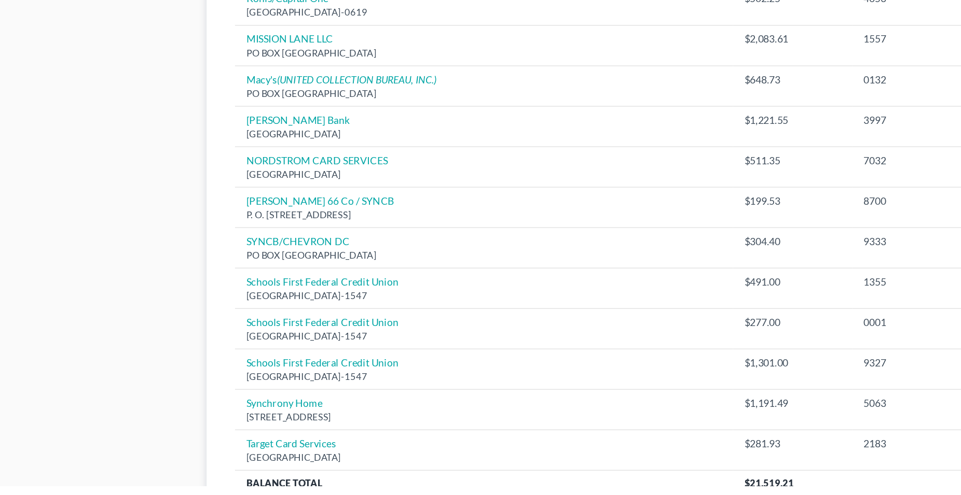
click at [192, 365] on div "Case Dashboard Payments Invoices Payments Payments Credit Report Client Profile" at bounding box center [125, 134] width 237 height 846
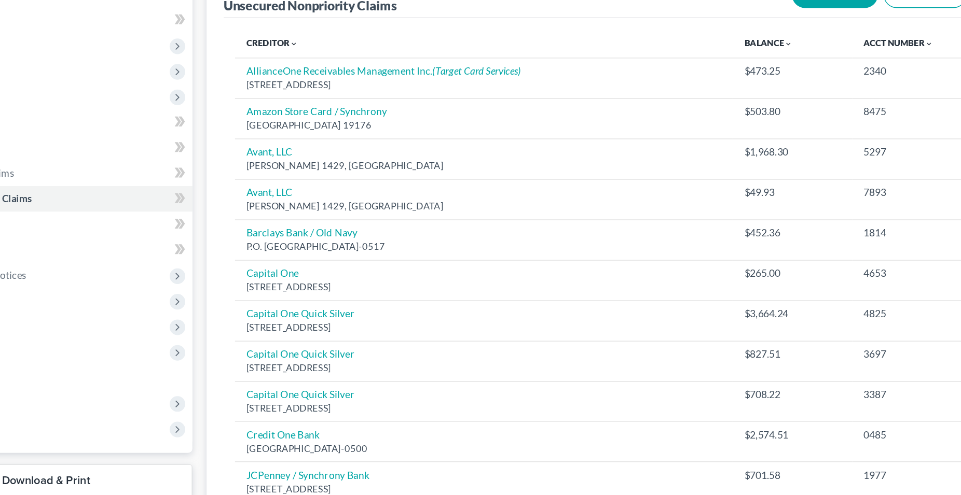
scroll to position [0, 0]
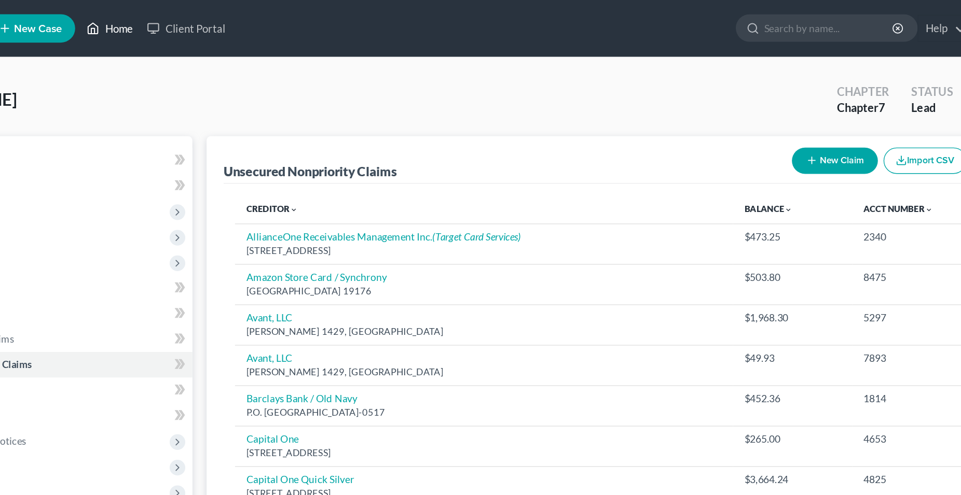
click at [189, 23] on link "Home" at bounding box center [178, 20] width 44 height 19
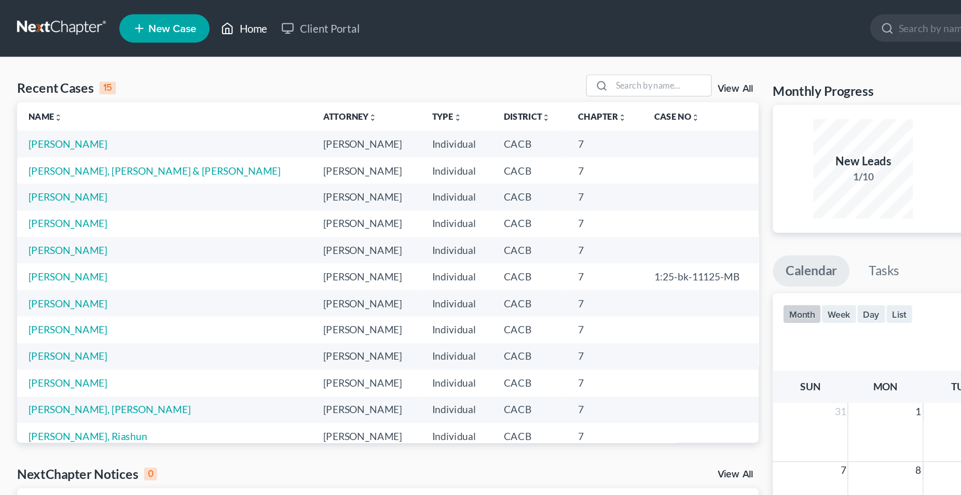
click at [183, 22] on link "Home" at bounding box center [178, 20] width 44 height 19
click at [214, 58] on div "Recent Cases 15 View All" at bounding box center [282, 64] width 541 height 20
